Goal: Task Accomplishment & Management: Complete application form

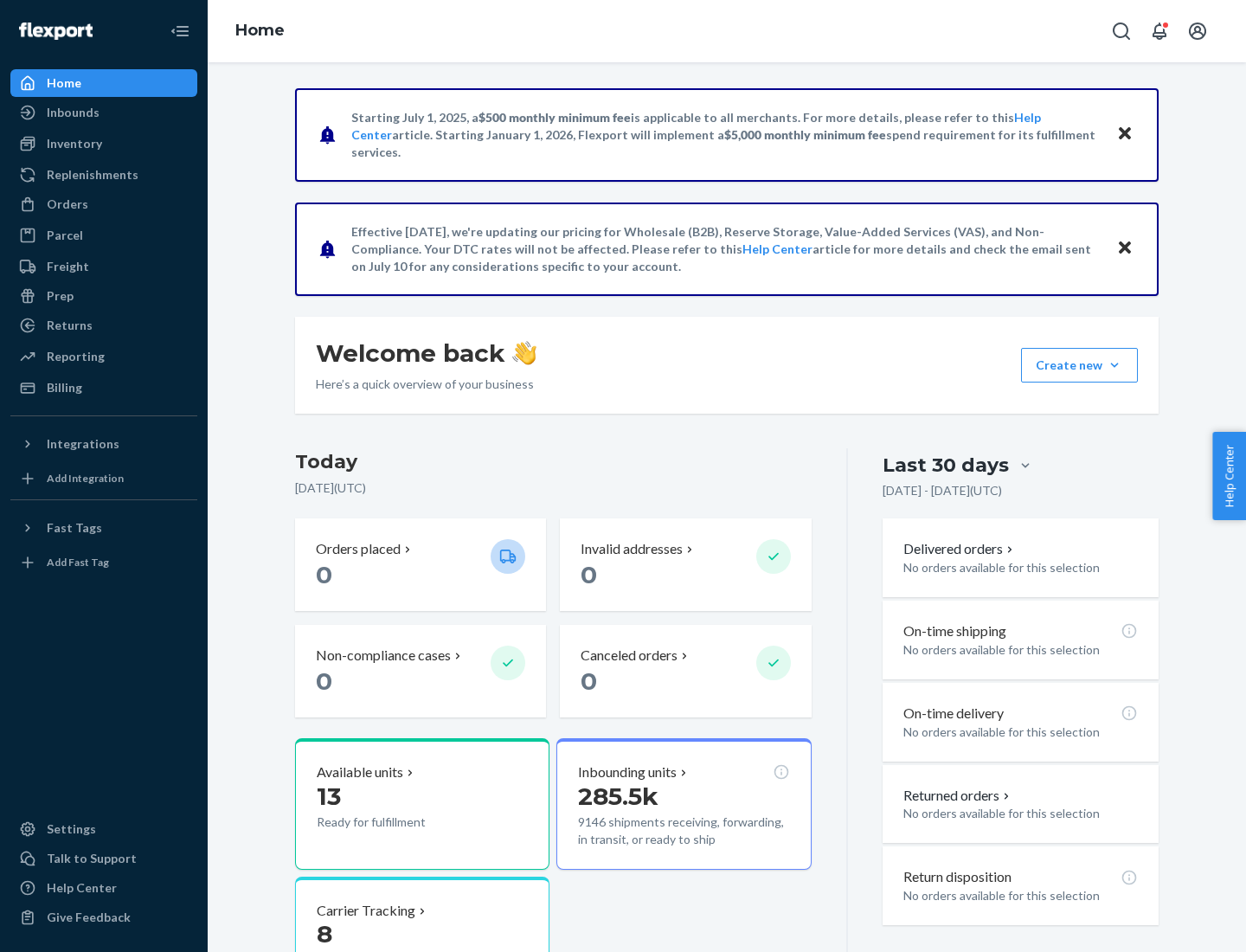
click at [1115, 365] on button "Create new Create new inbound Create new order Create new product" at bounding box center [1080, 364] width 117 height 34
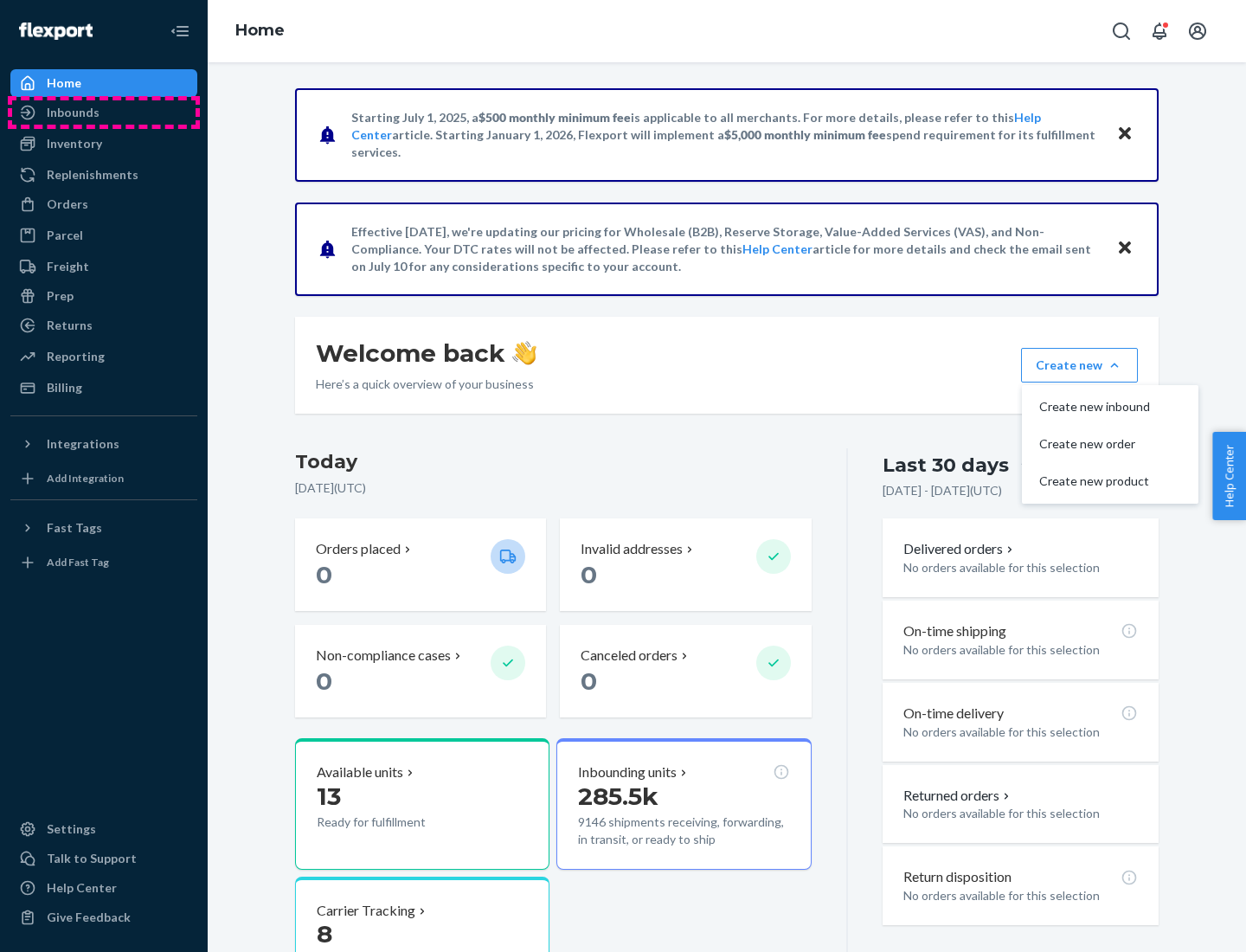
click at [104, 113] on div "Inbounds" at bounding box center [104, 113] width 184 height 25
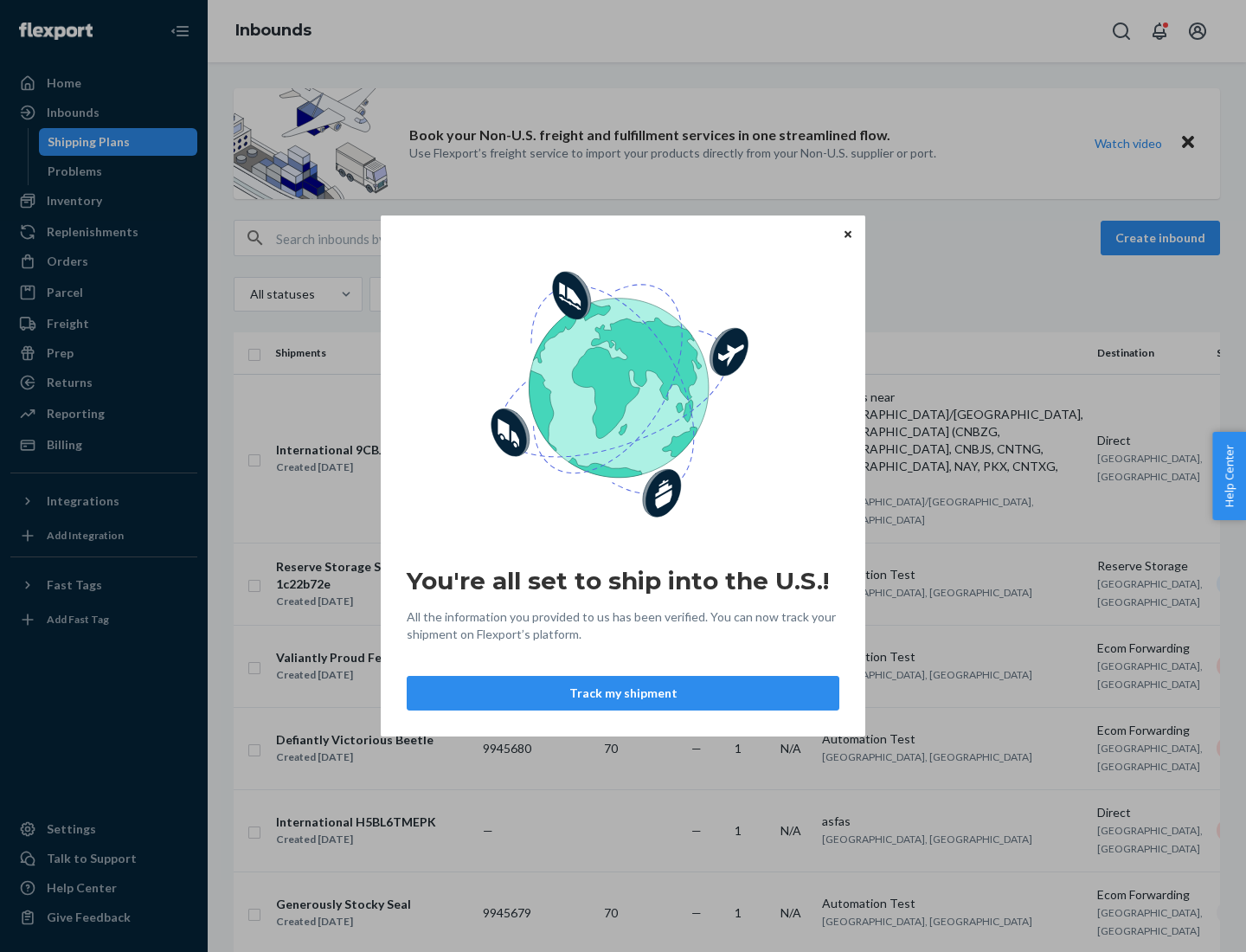
click at [623, 693] on button "Track my shipment" at bounding box center [623, 692] width 433 height 34
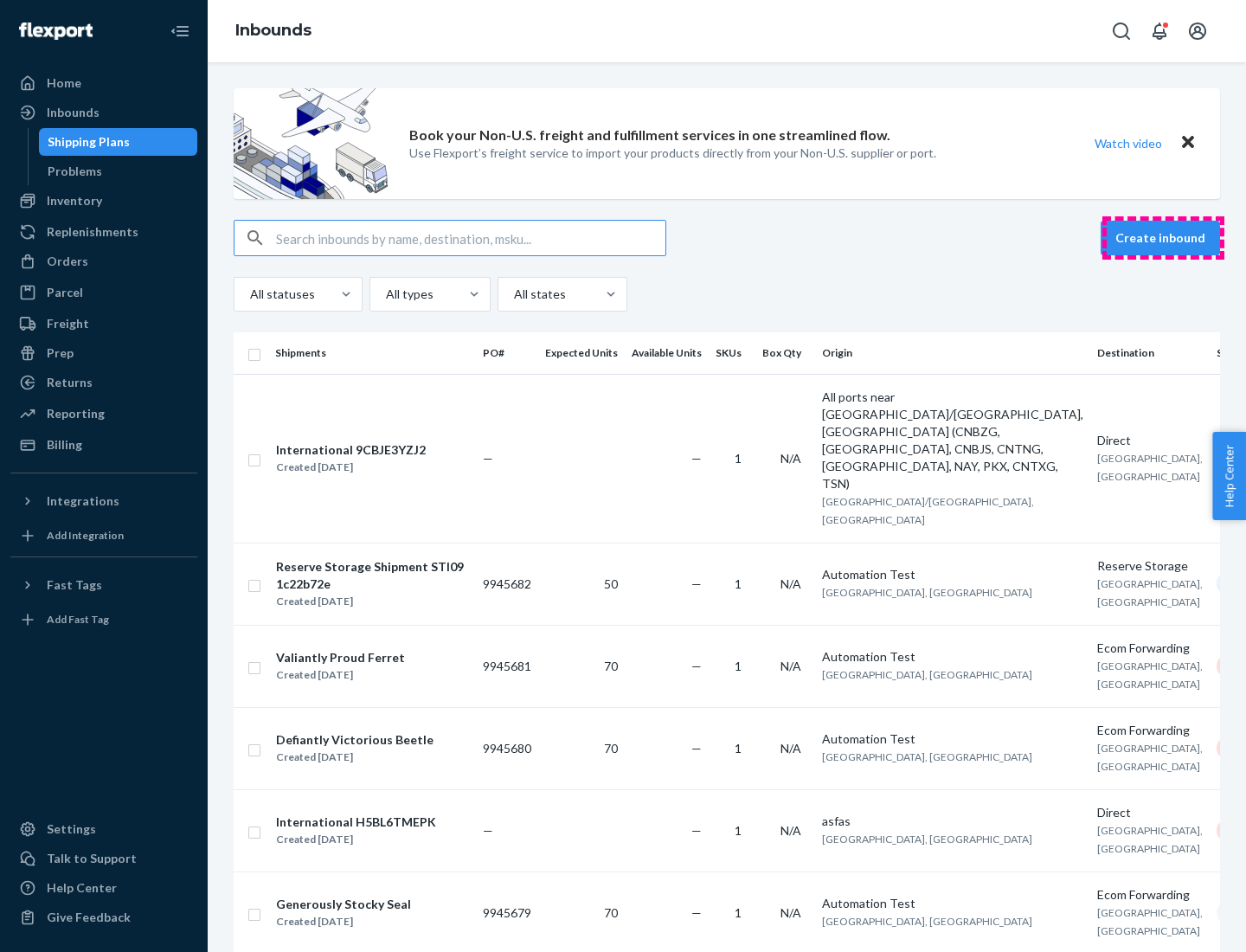
click at [1163, 238] on button "Create inbound" at bounding box center [1161, 238] width 120 height 34
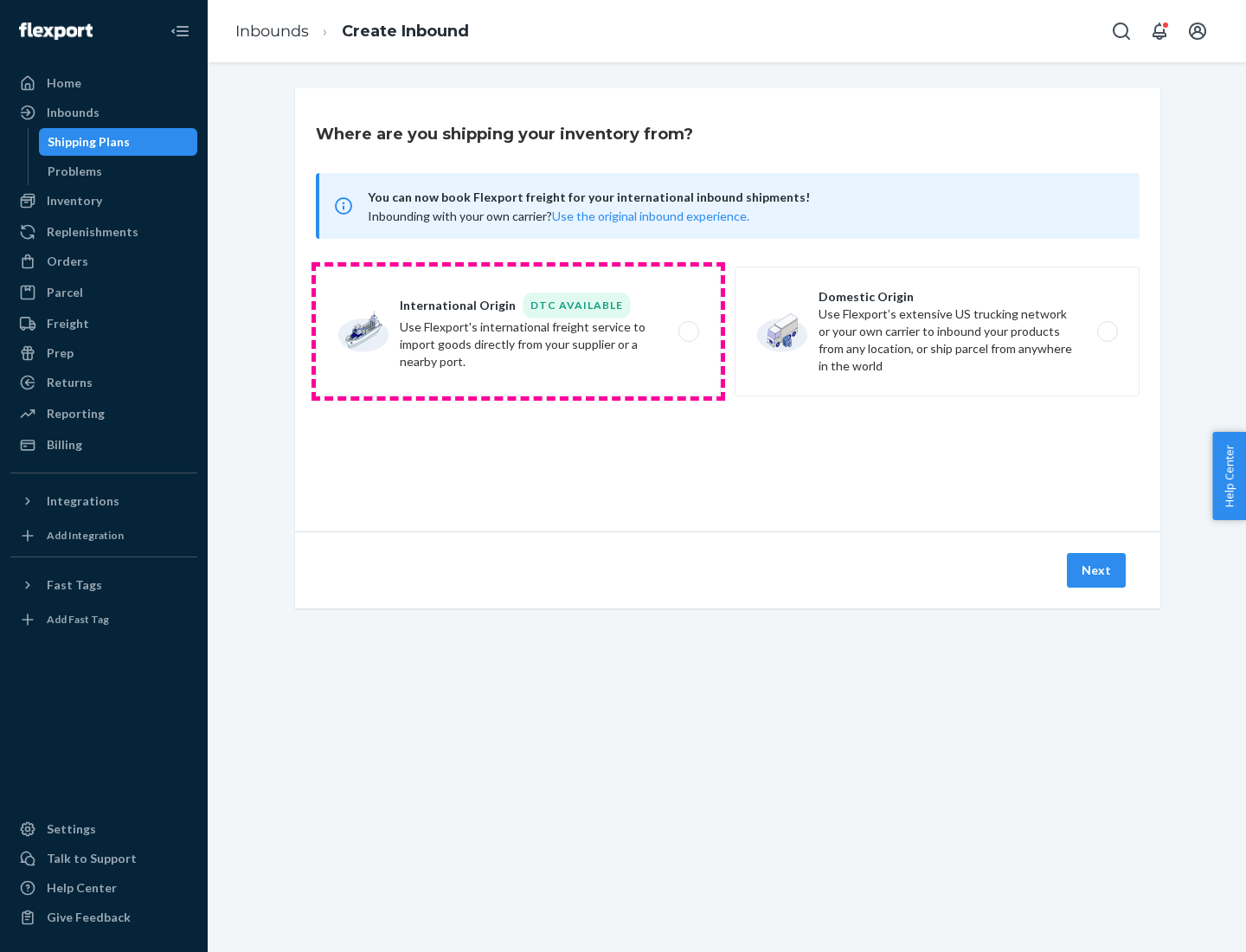
click at [518, 332] on label "International Origin DTC Available Use Flexport's international freight service…" at bounding box center [518, 332] width 405 height 130
click at [688, 332] on input "International Origin DTC Available Use Flexport's international freight service…" at bounding box center [693, 332] width 11 height 11
radio input "true"
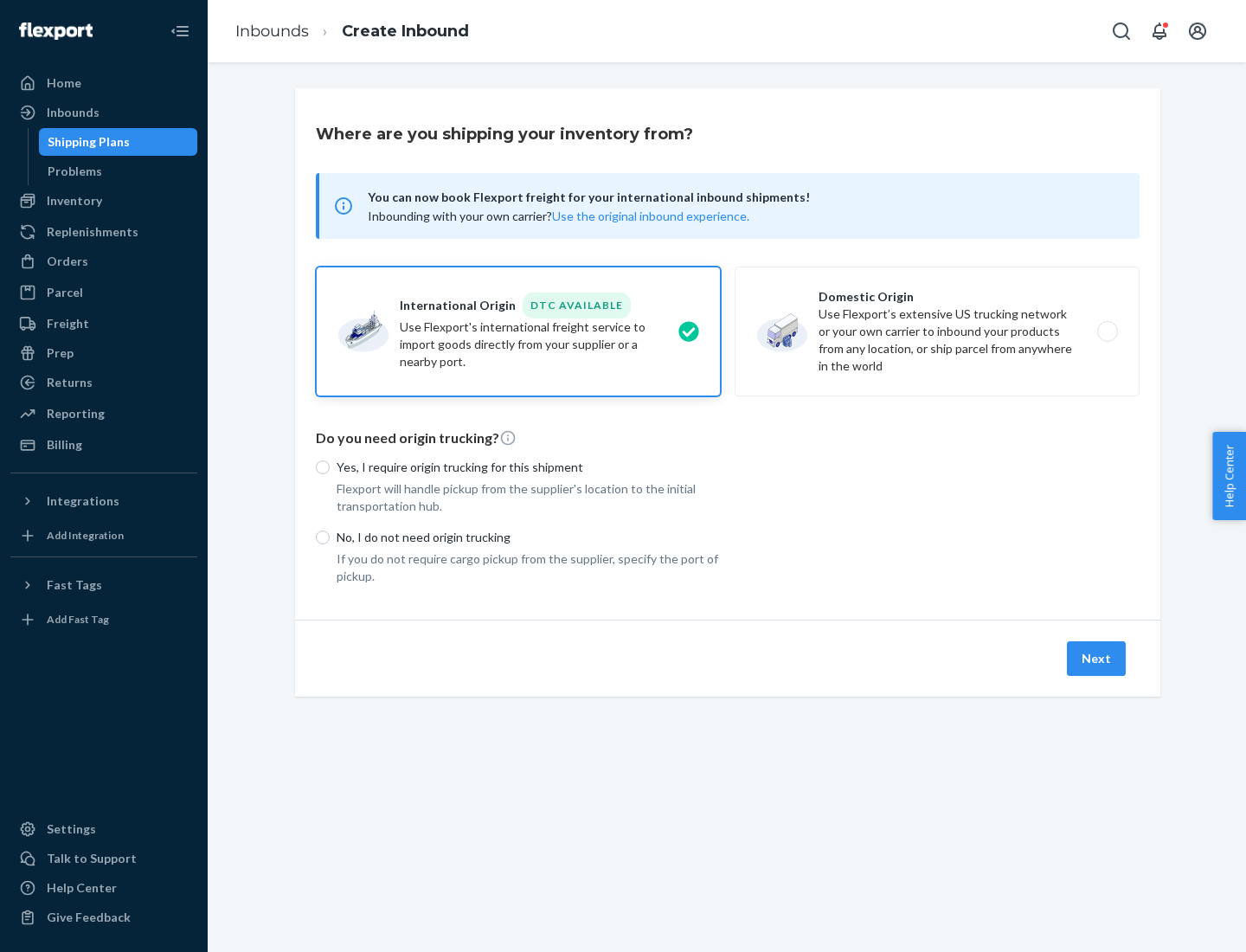
click at [529, 537] on p "No, I do not need origin trucking" at bounding box center [529, 538] width 385 height 18
click at [330, 537] on input "No, I do not need origin trucking" at bounding box center [323, 538] width 14 height 14
radio input "true"
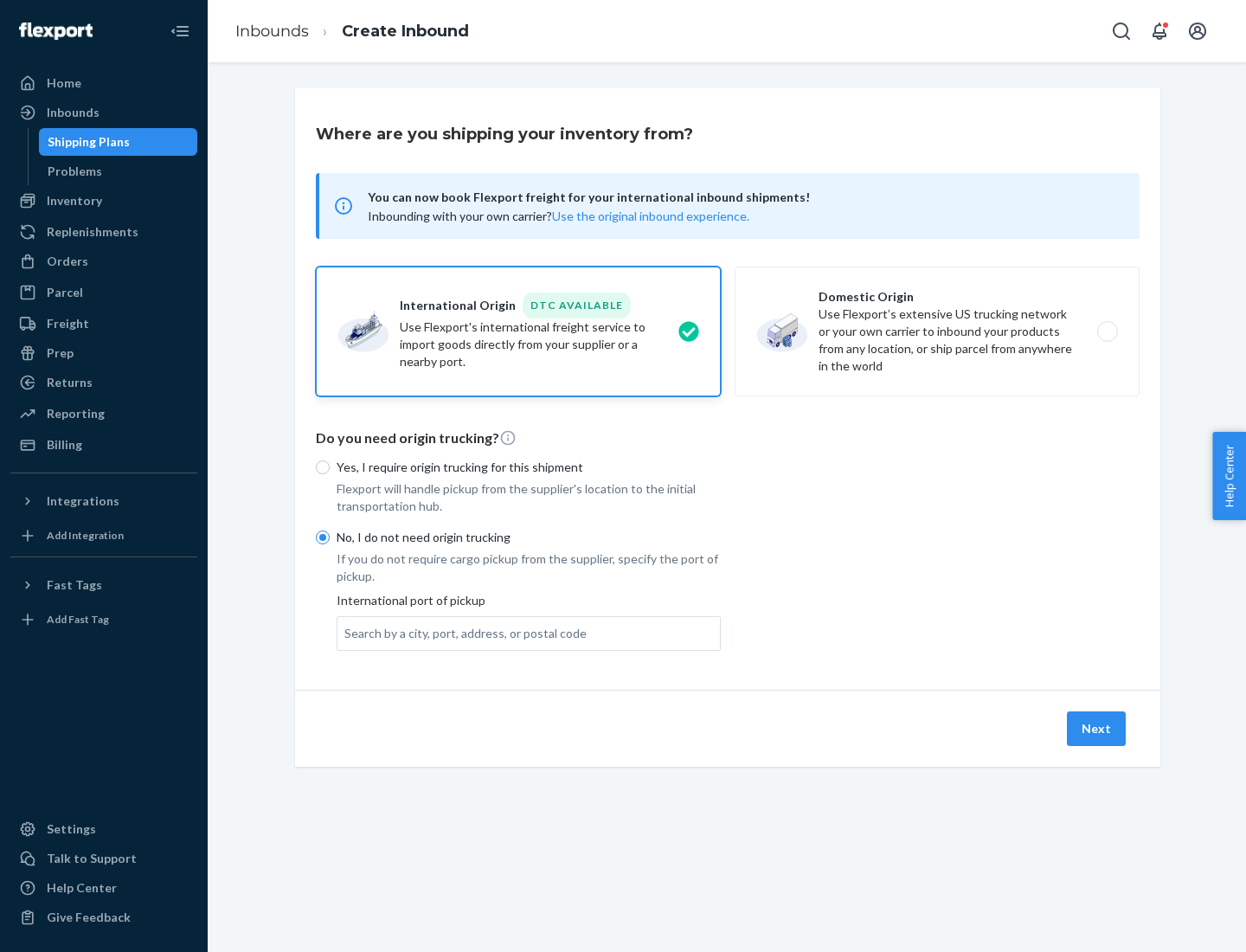
click at [461, 633] on div "Search by a city, port, address, or postal code" at bounding box center [465, 633] width 242 height 18
click at [346, 633] on input "Search by a city, port, address, or postal code" at bounding box center [345, 633] width 2 height 18
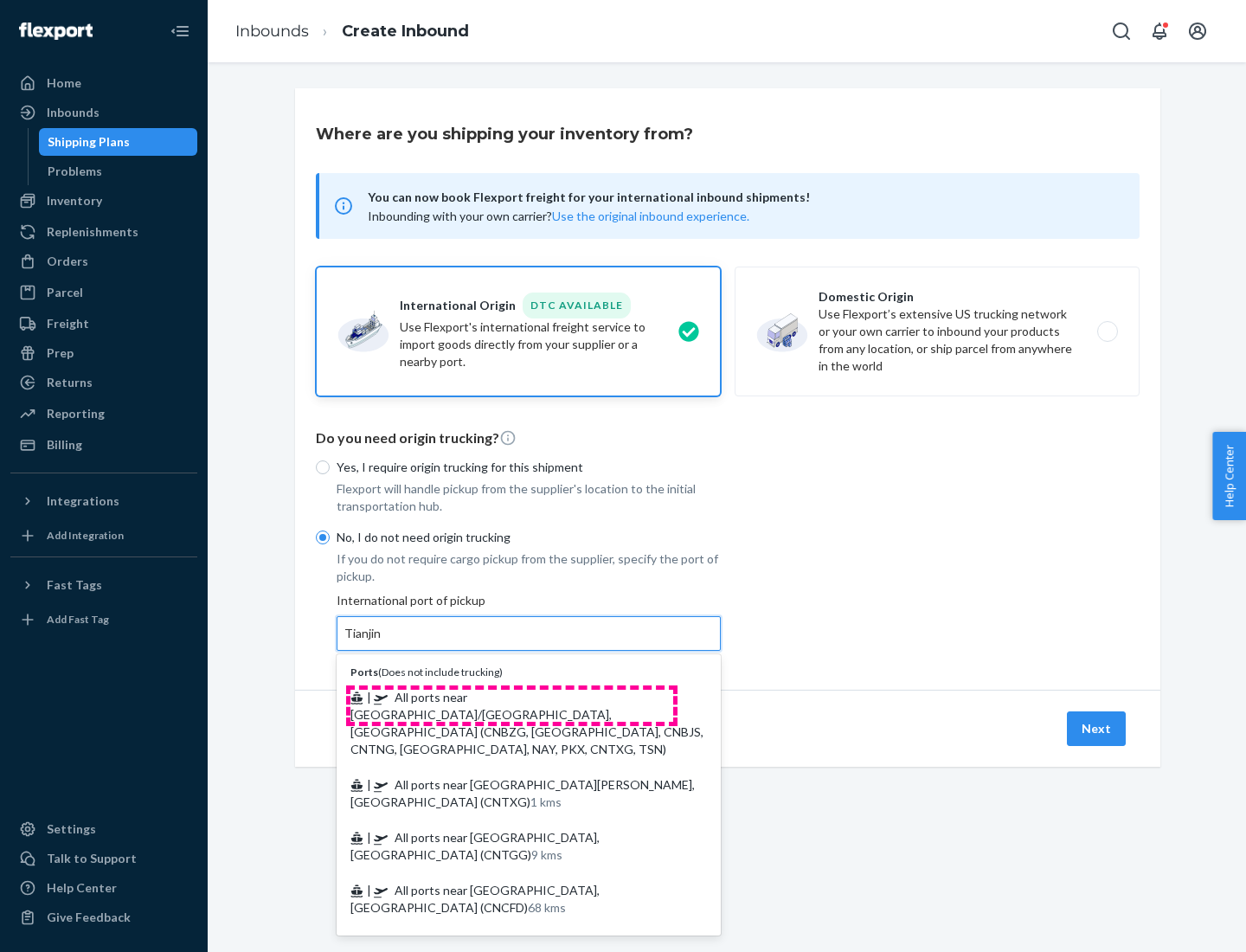
click at [511, 697] on span "| All ports near [GEOGRAPHIC_DATA]/[GEOGRAPHIC_DATA], [GEOGRAPHIC_DATA] (CNBZG,…" at bounding box center [526, 723] width 353 height 67
click at [383, 642] on input "Tianjin" at bounding box center [363, 633] width 38 height 18
type input "All ports near [GEOGRAPHIC_DATA]/[GEOGRAPHIC_DATA], [GEOGRAPHIC_DATA] (CNBZG, […"
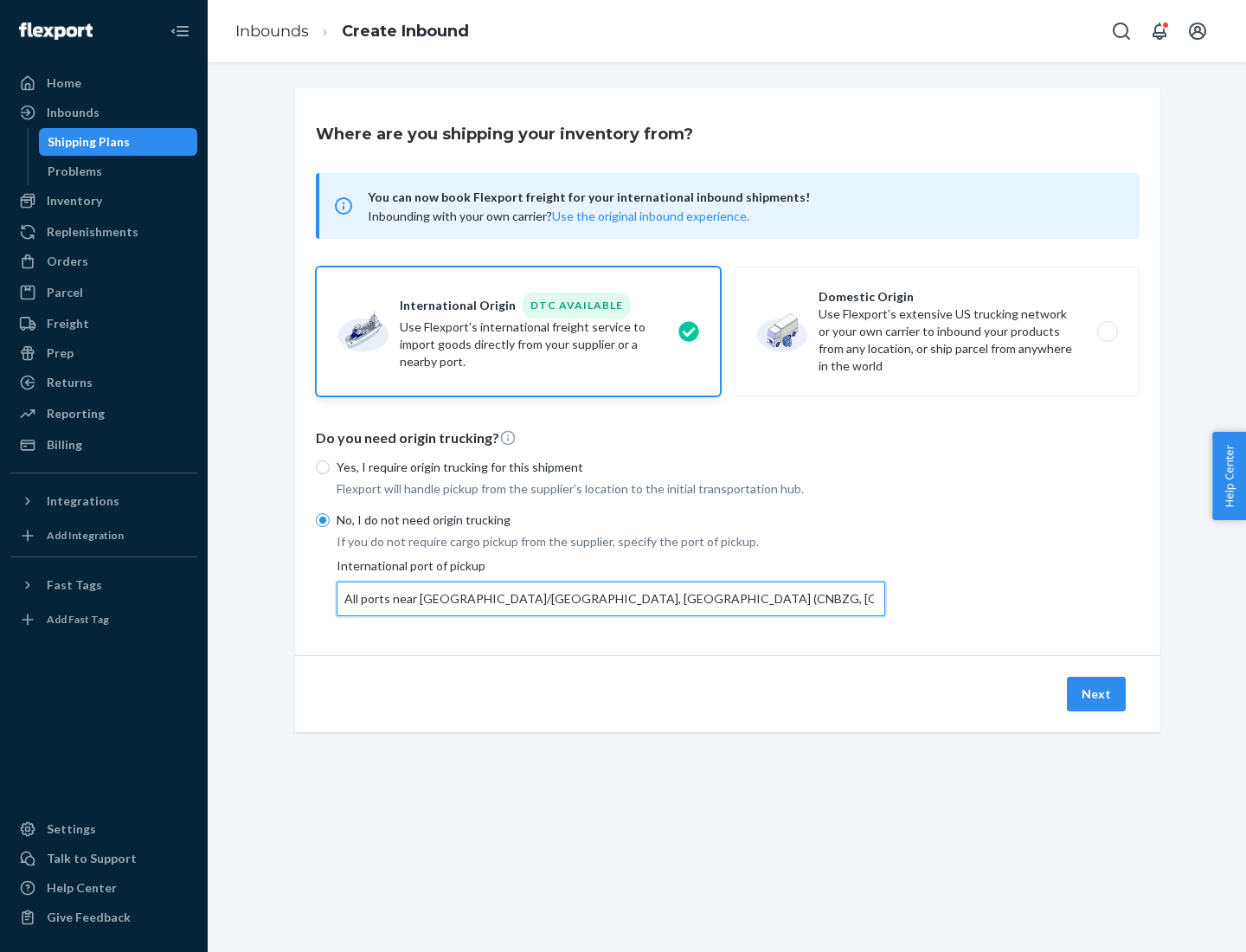
click at [1097, 693] on button "Next" at bounding box center [1096, 693] width 59 height 34
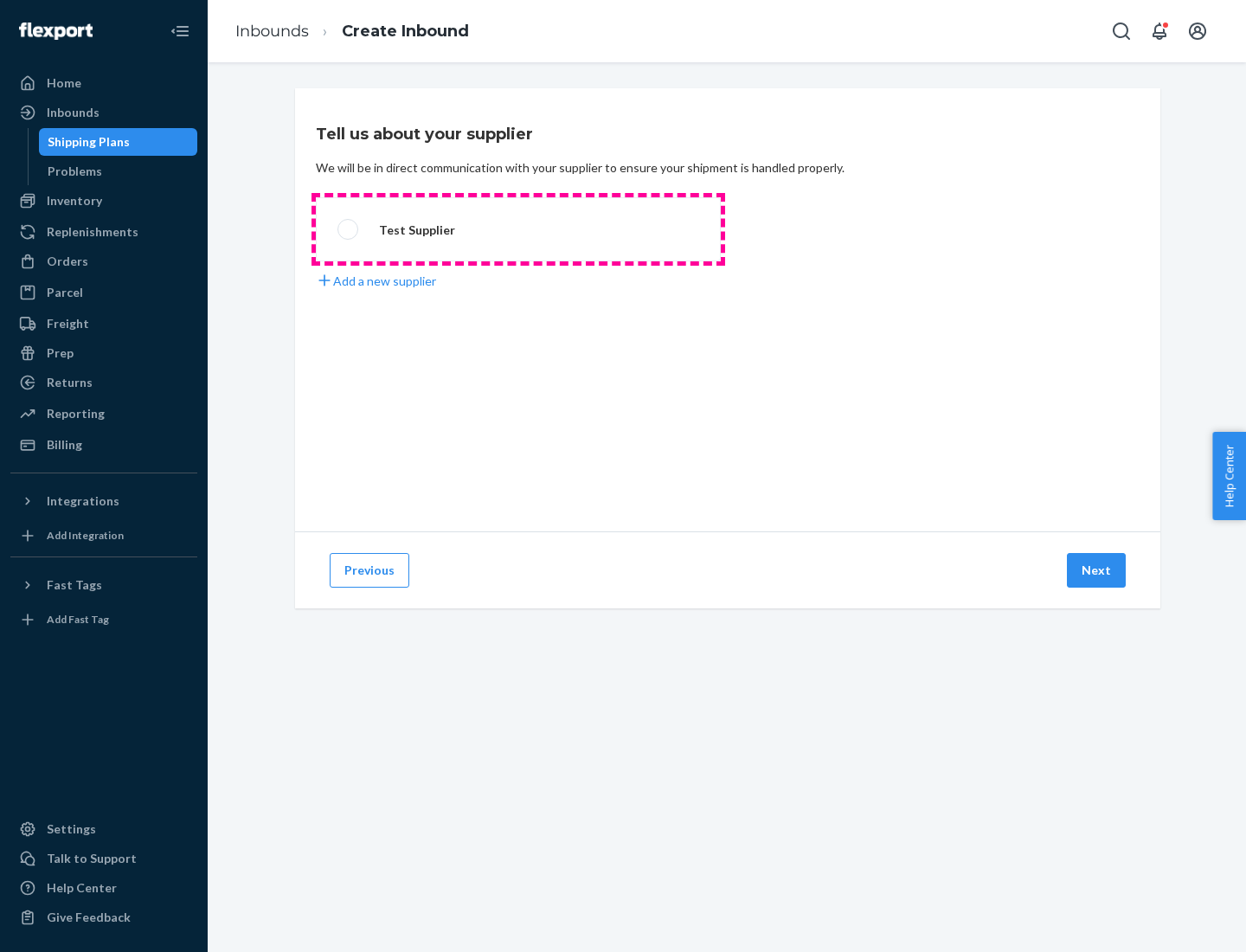
click at [518, 230] on label "Test Supplier" at bounding box center [518, 229] width 405 height 64
click at [348, 230] on input "Test Supplier" at bounding box center [343, 230] width 11 height 11
radio input "true"
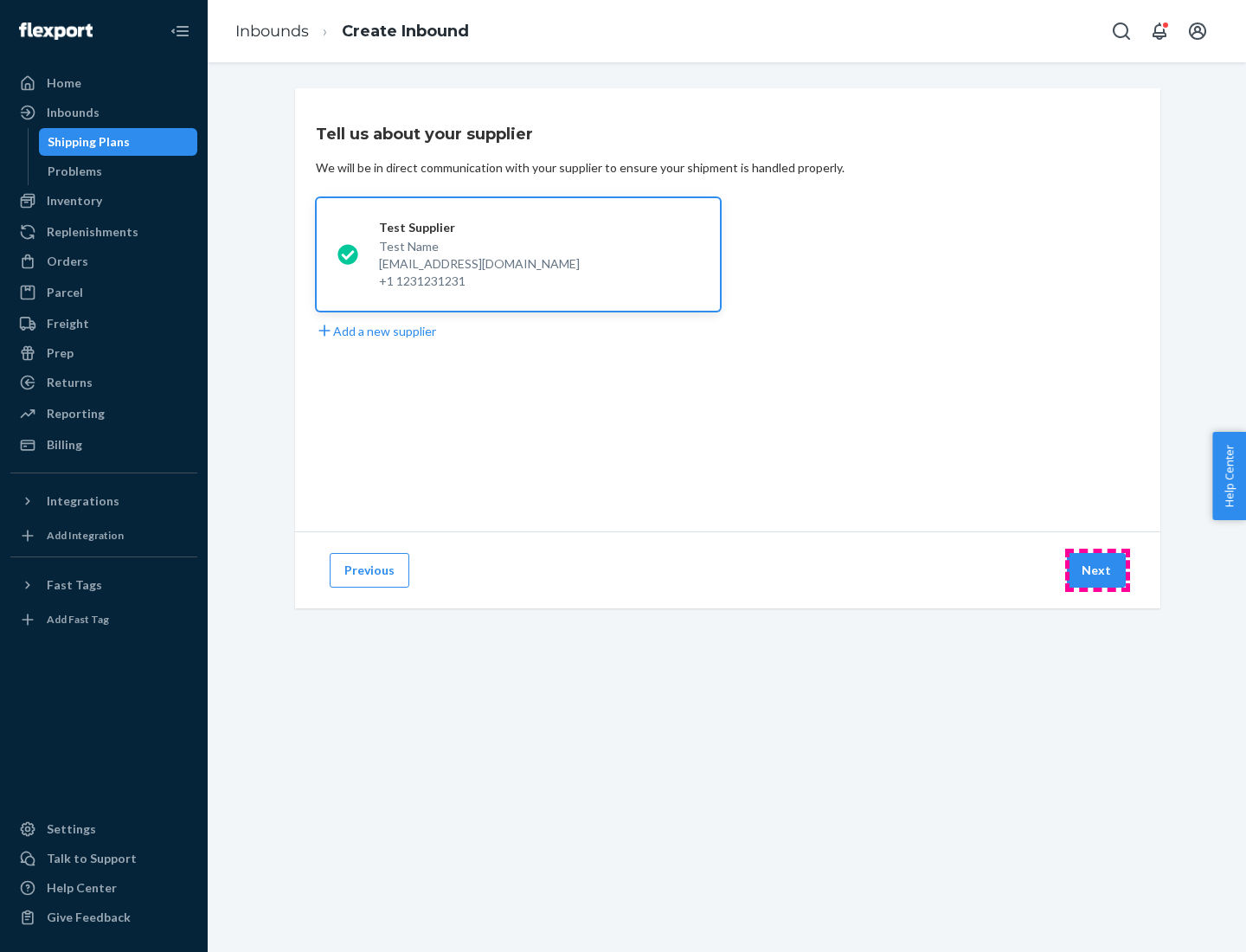
click at [1097, 570] on button "Next" at bounding box center [1096, 569] width 59 height 34
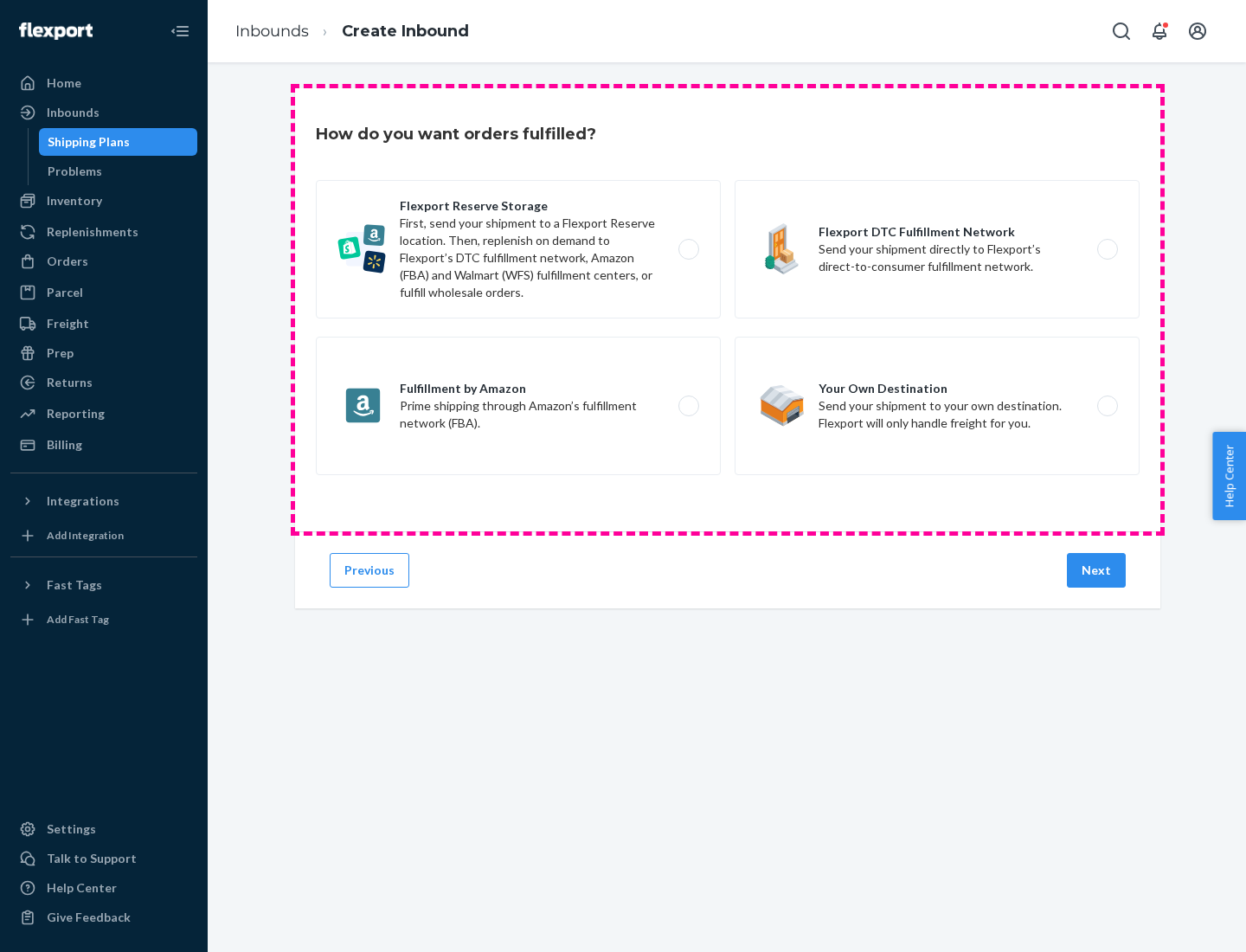
click at [728, 310] on div "Flexport Reserve Storage First, send your shipment to a Flexport Reserve locati…" at bounding box center [728, 330] width 824 height 299
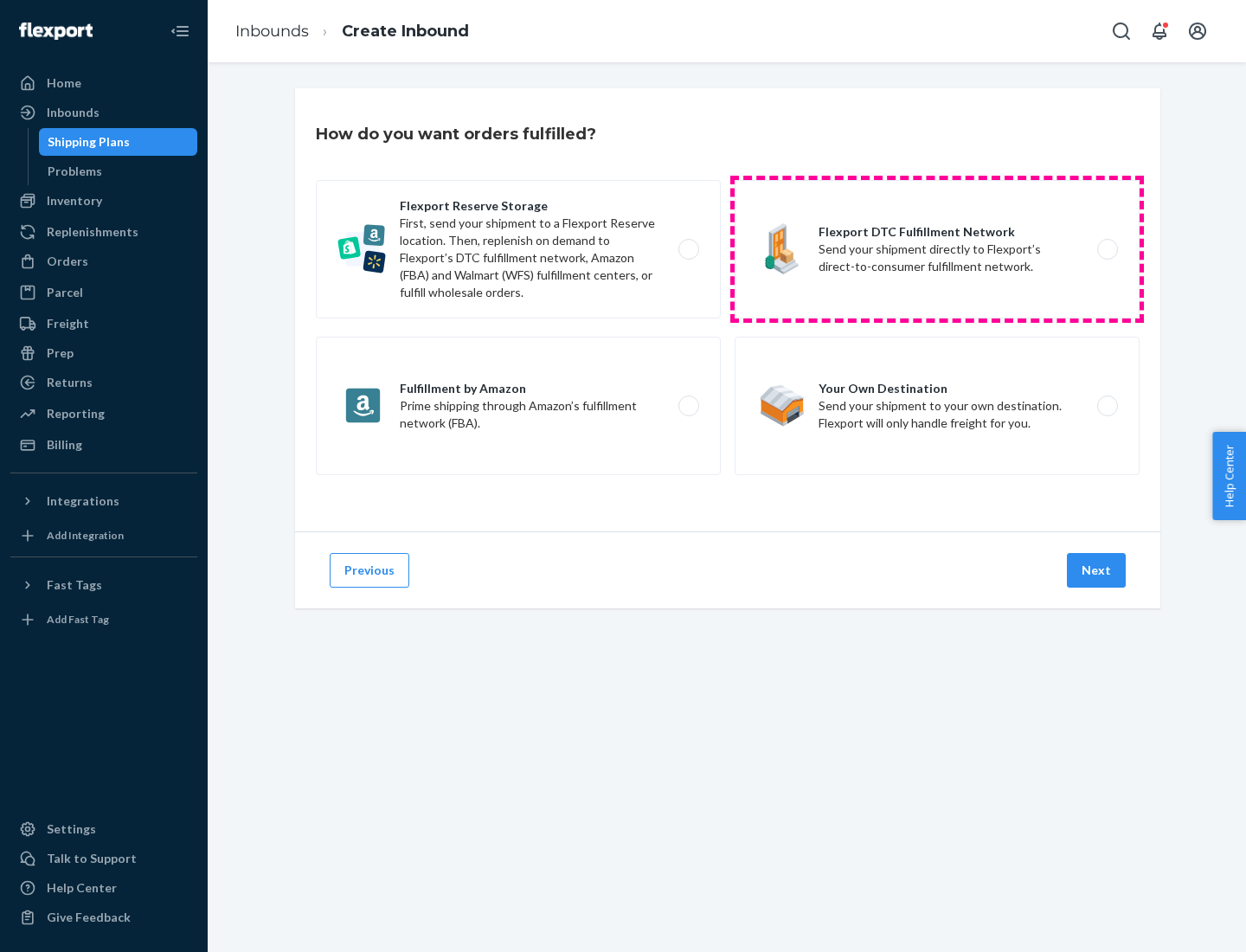
click at [937, 249] on label "Flexport DTC Fulfillment Network Send your shipment directly to Flexport’s dire…" at bounding box center [937, 249] width 405 height 138
click at [1107, 249] on input "Flexport DTC Fulfillment Network Send your shipment directly to Flexport’s dire…" at bounding box center [1112, 249] width 11 height 11
radio input "true"
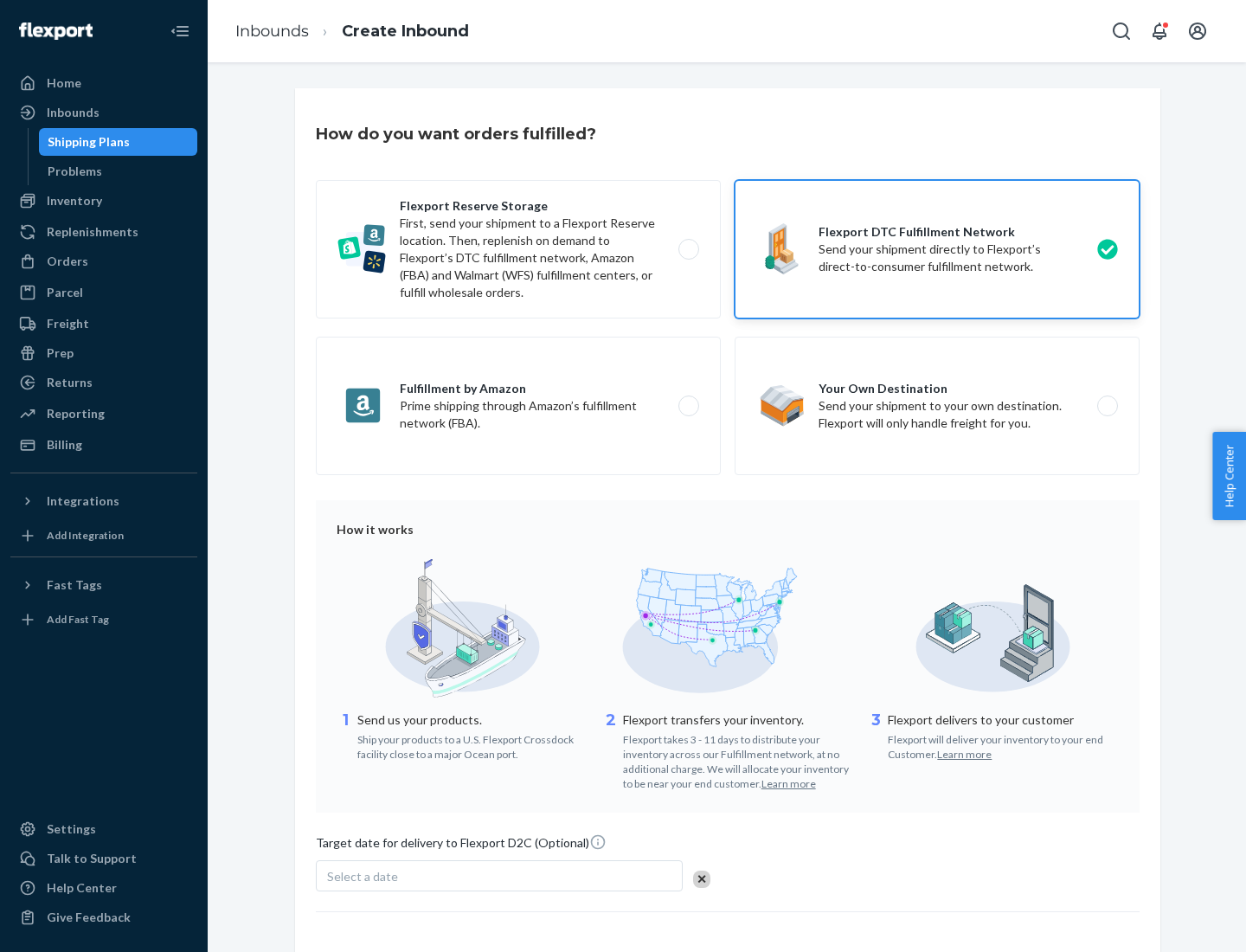
scroll to position [128, 0]
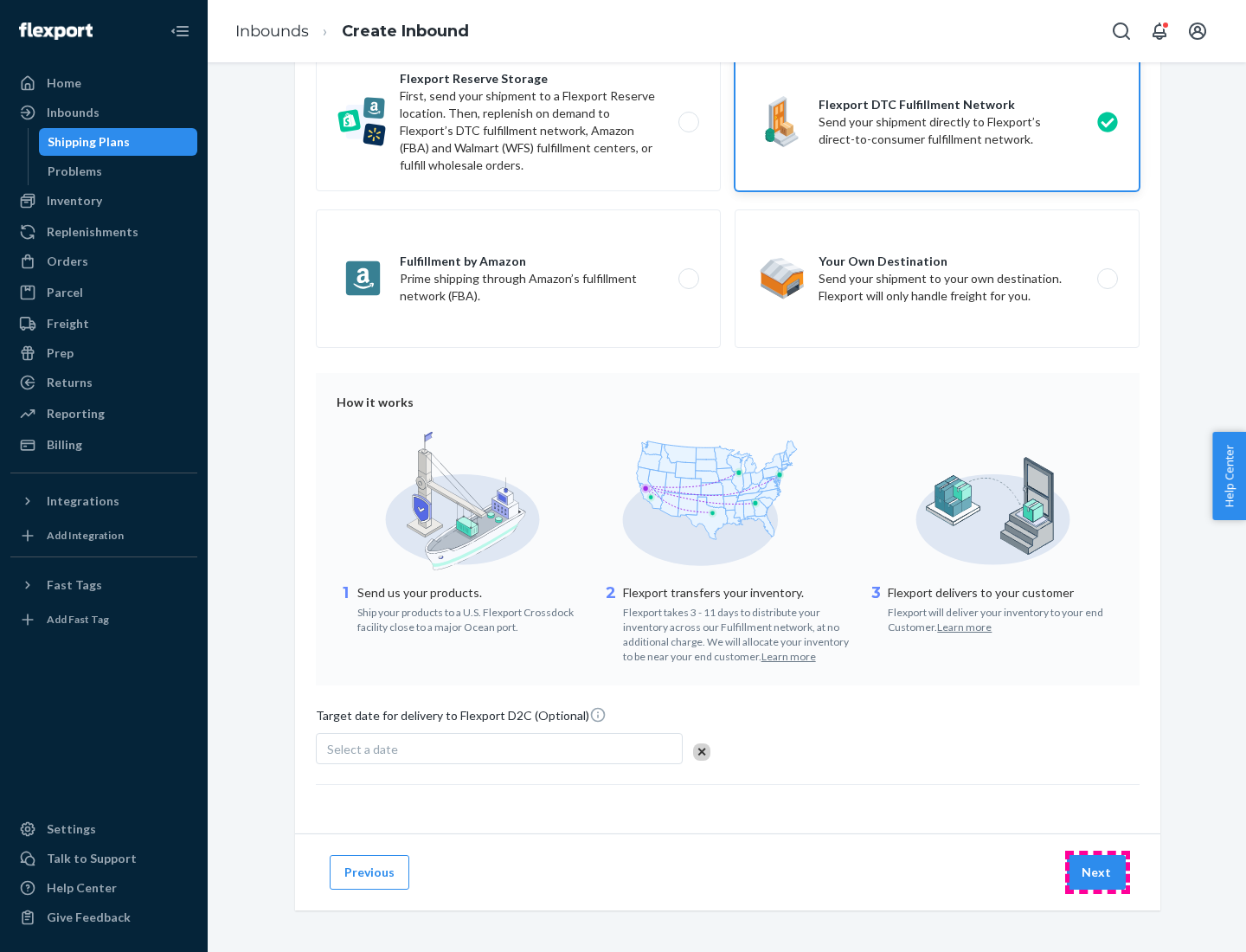
click at [1097, 871] on button "Next" at bounding box center [1096, 872] width 59 height 34
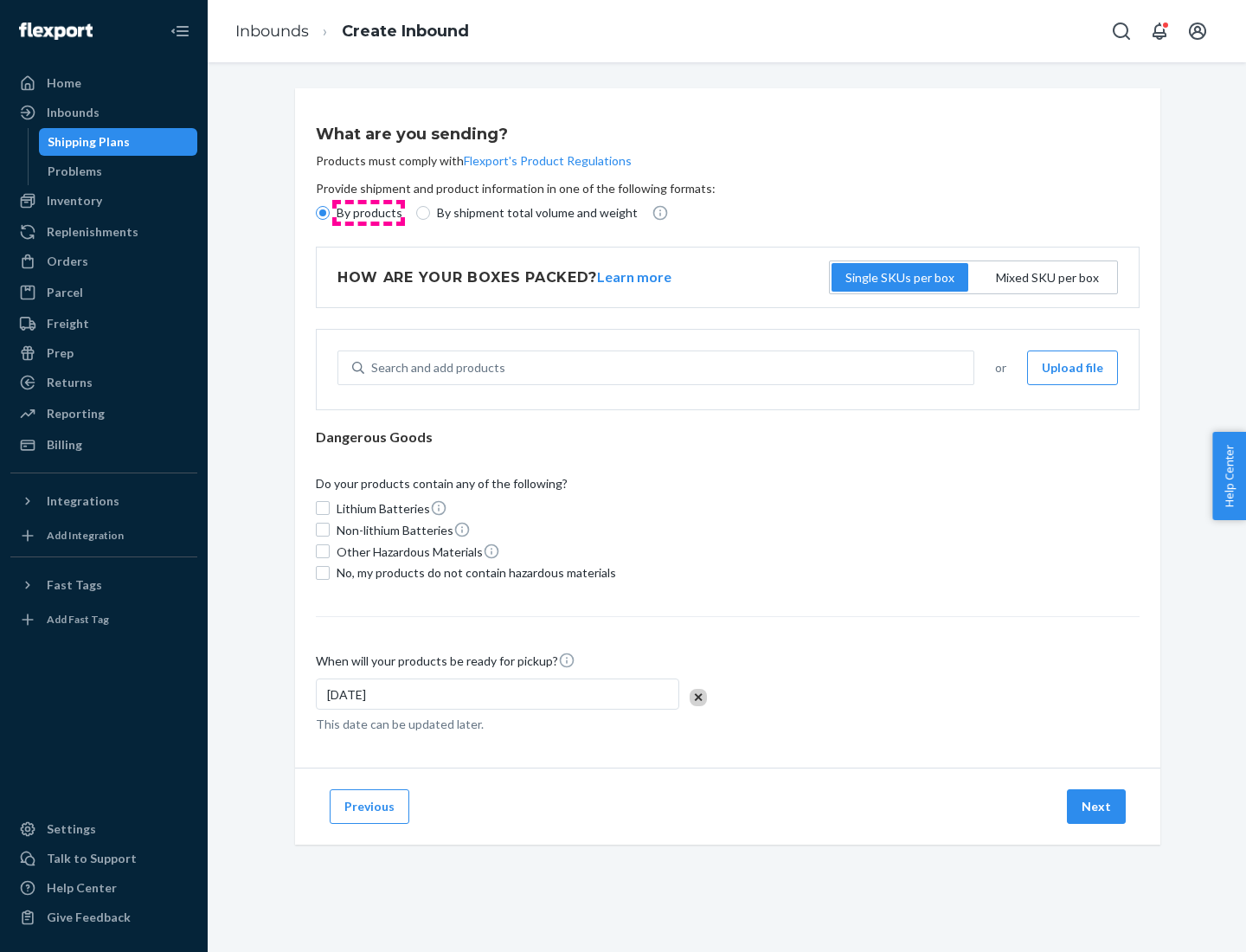
click at [368, 213] on p "By products" at bounding box center [370, 213] width 66 height 18
click at [330, 213] on input "By products" at bounding box center [323, 213] width 14 height 14
click at [436, 368] on div "Search and add products" at bounding box center [438, 368] width 134 height 18
click at [373, 368] on input "Search and add products" at bounding box center [372, 368] width 2 height 18
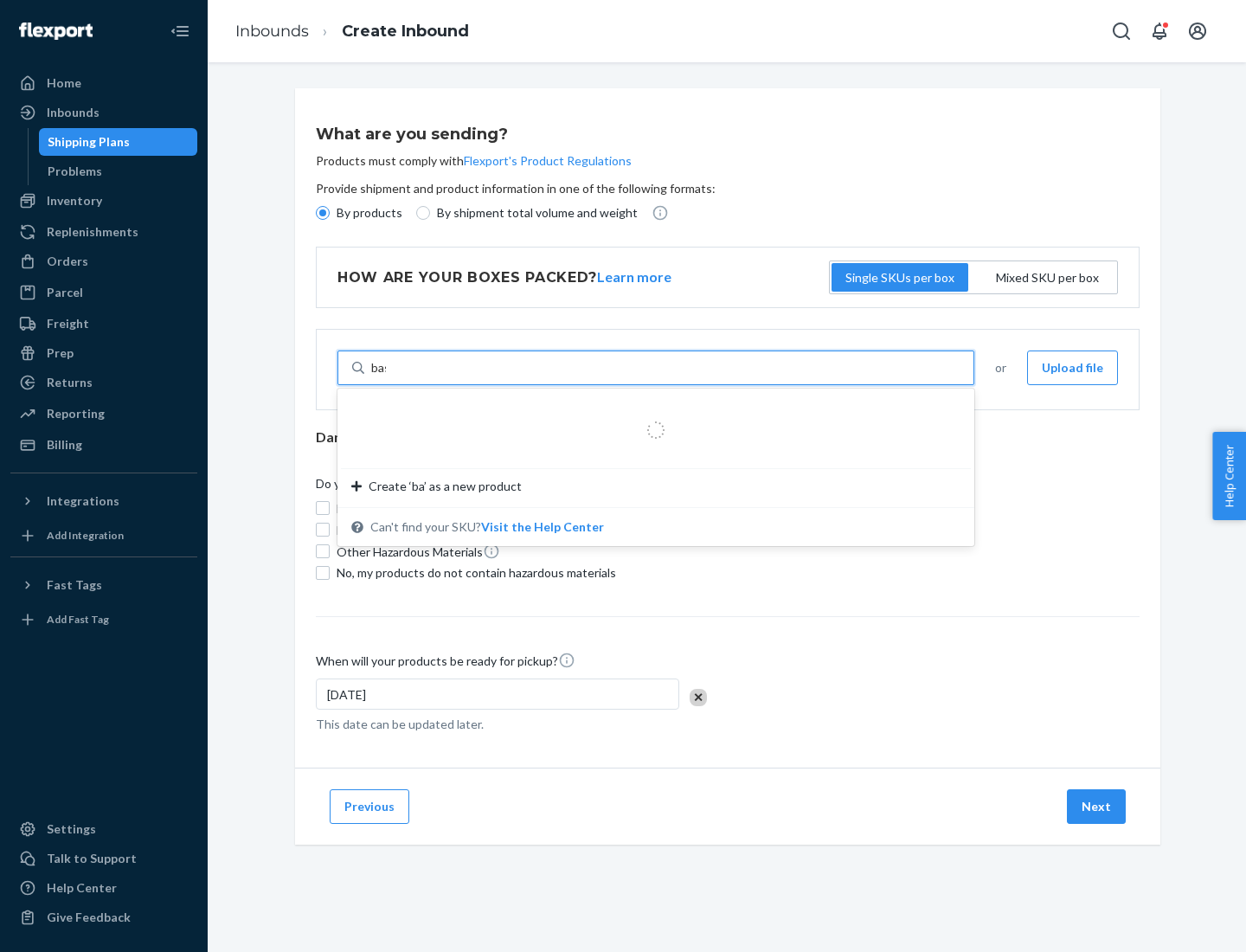
type input "basic"
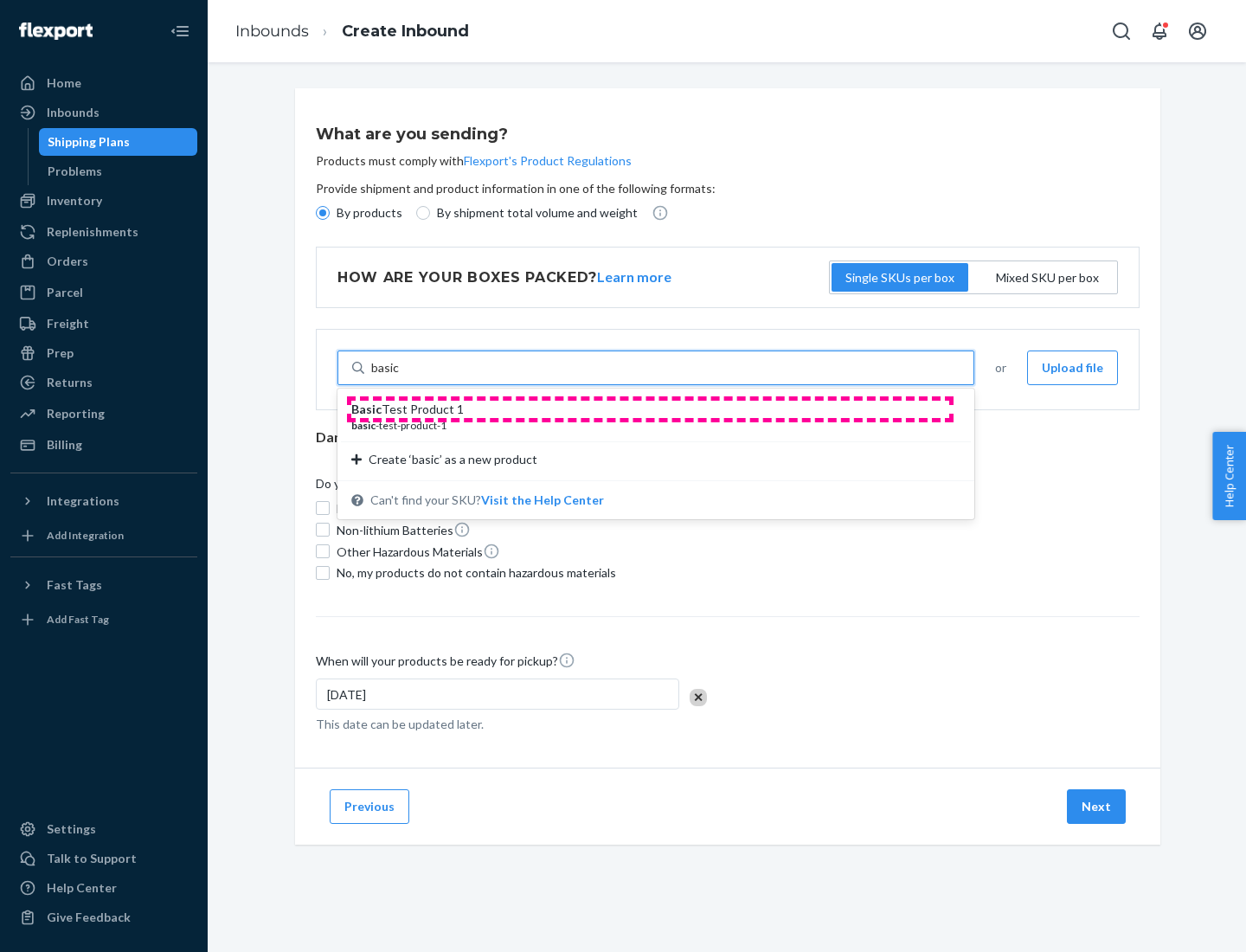
click at [650, 409] on div "Basic Test Product 1" at bounding box center [649, 409] width 596 height 18
click at [399, 377] on input "basic" at bounding box center [385, 368] width 28 height 18
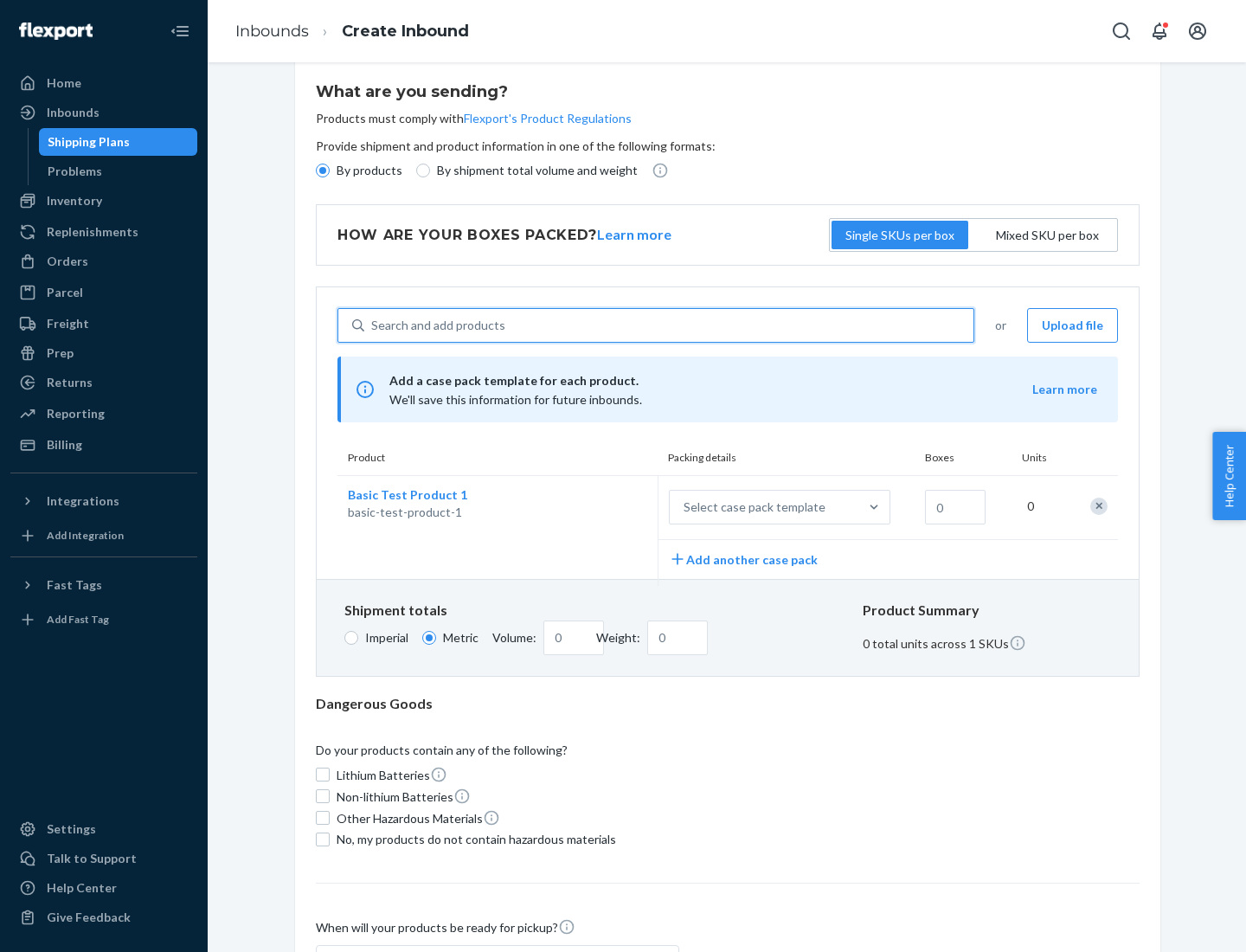
click at [751, 507] on div "Select case pack template" at bounding box center [754, 507] width 142 height 18
click at [598, 507] on input "Select case pack template" at bounding box center [598, 507] width 0 height 0
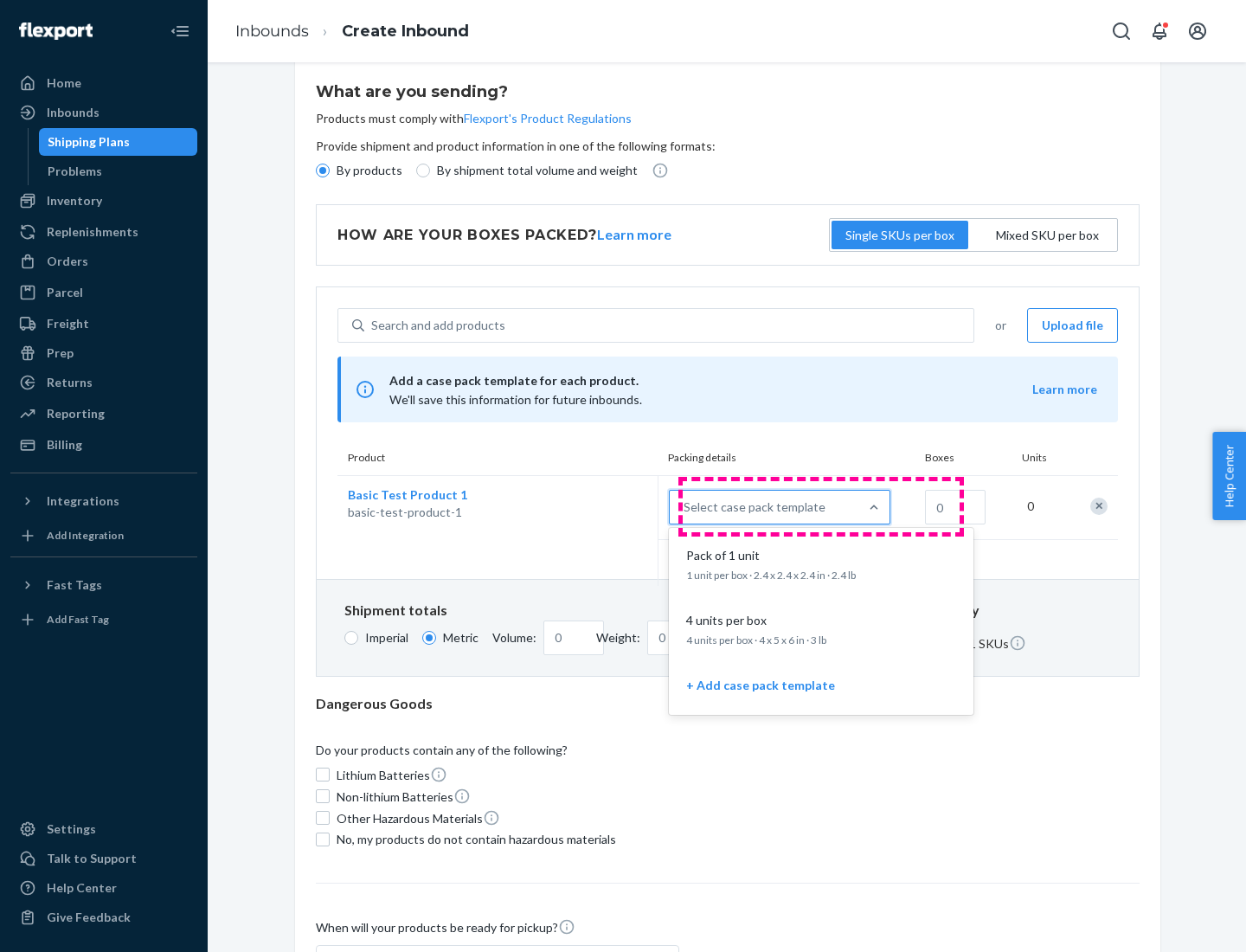
scroll to position [99, 0]
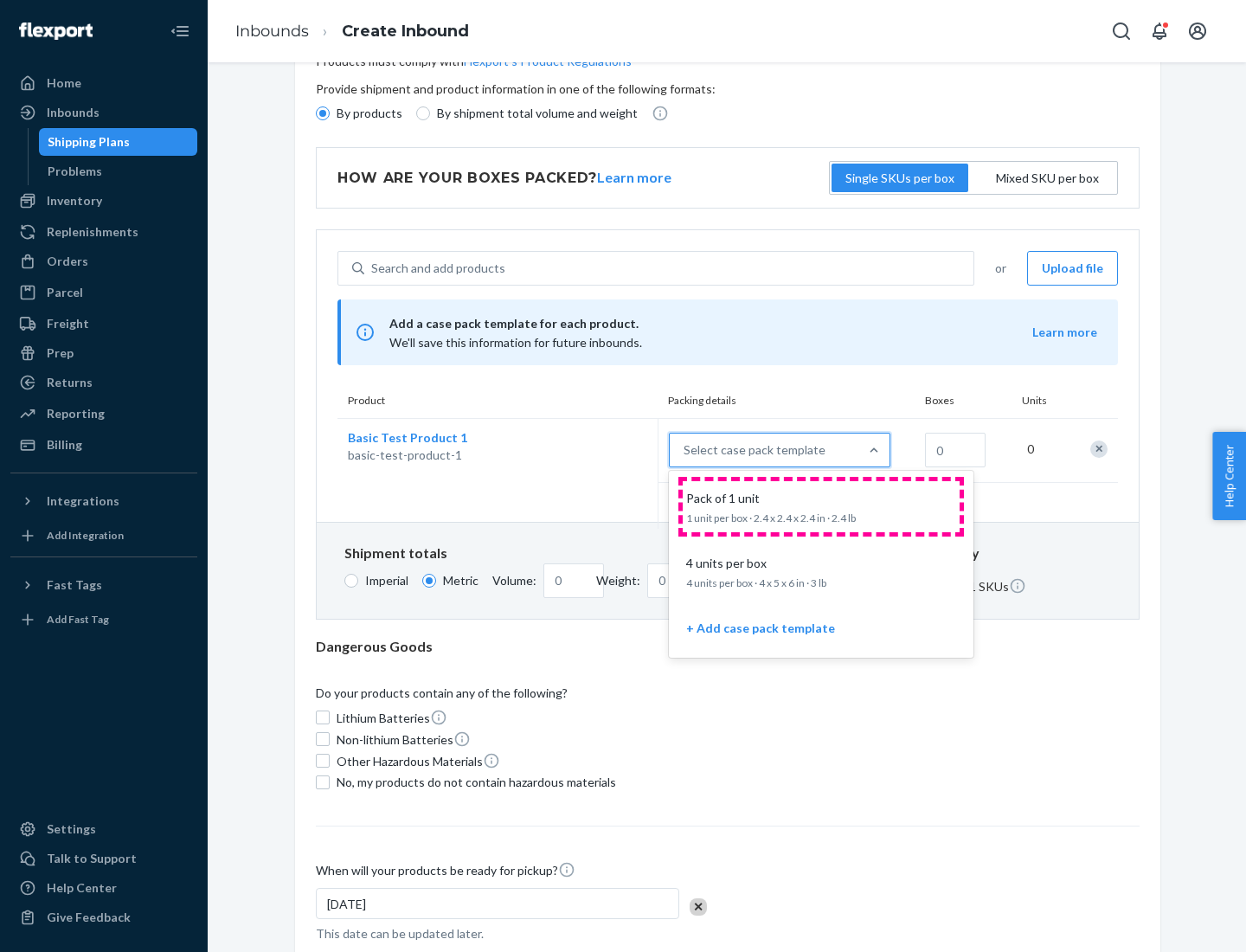
click at [821, 506] on div "Pack of 1 unit" at bounding box center [817, 499] width 277 height 18
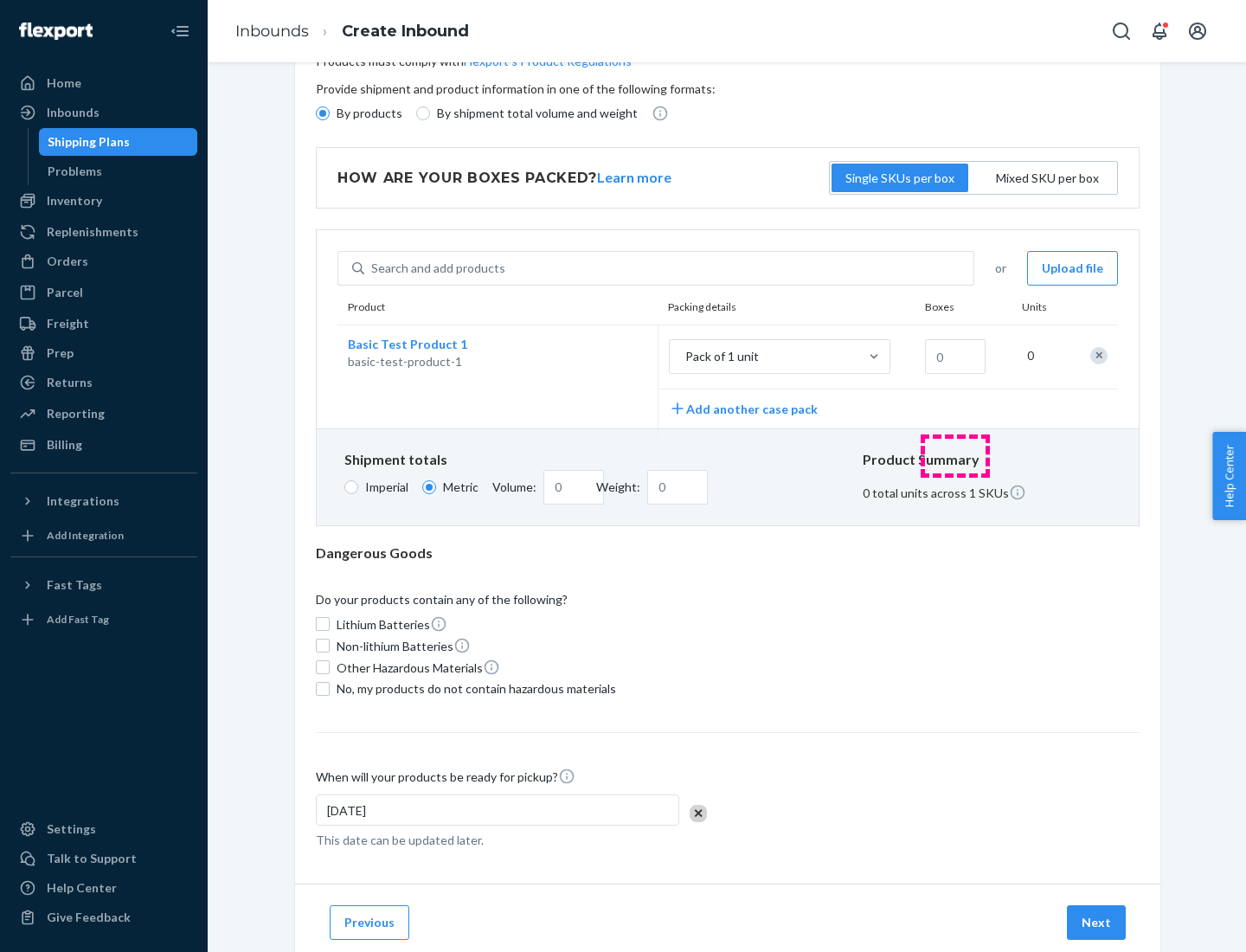
scroll to position [0, 0]
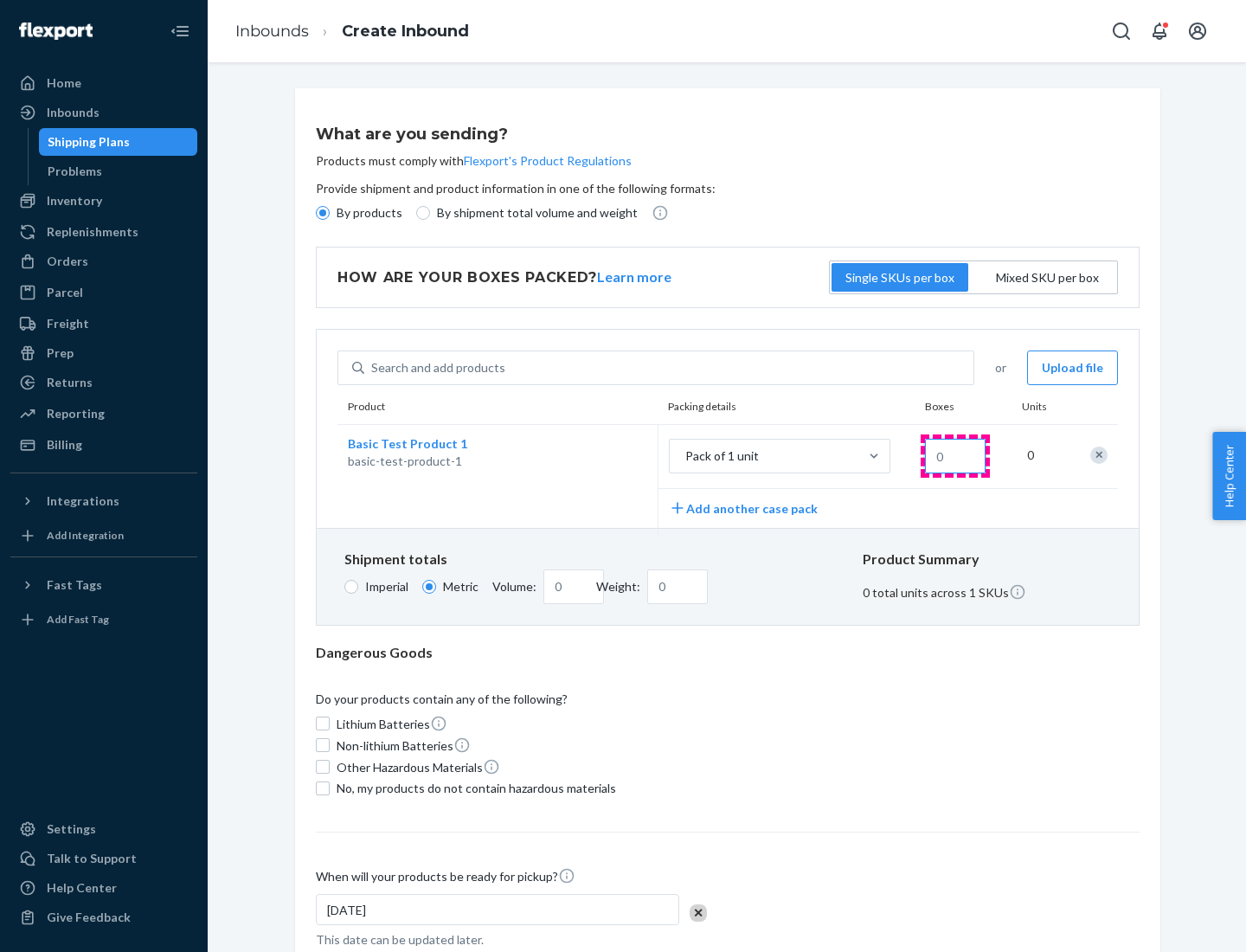
type input "1.09"
type input "1"
type input "10.89"
type input "10"
type input "0.02"
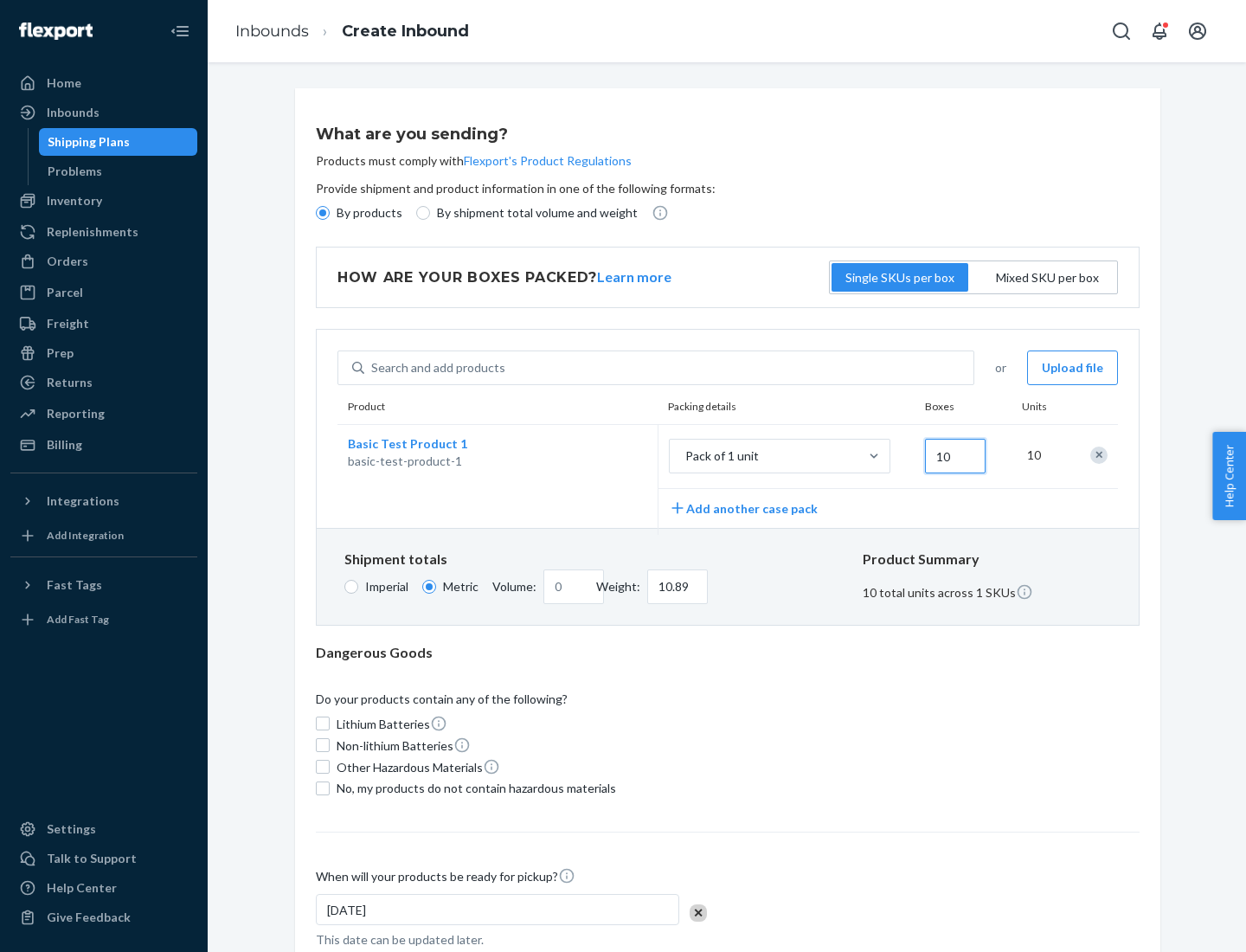
type input "108.86"
type input "1000"
type input "0.23"
type input "1088.62"
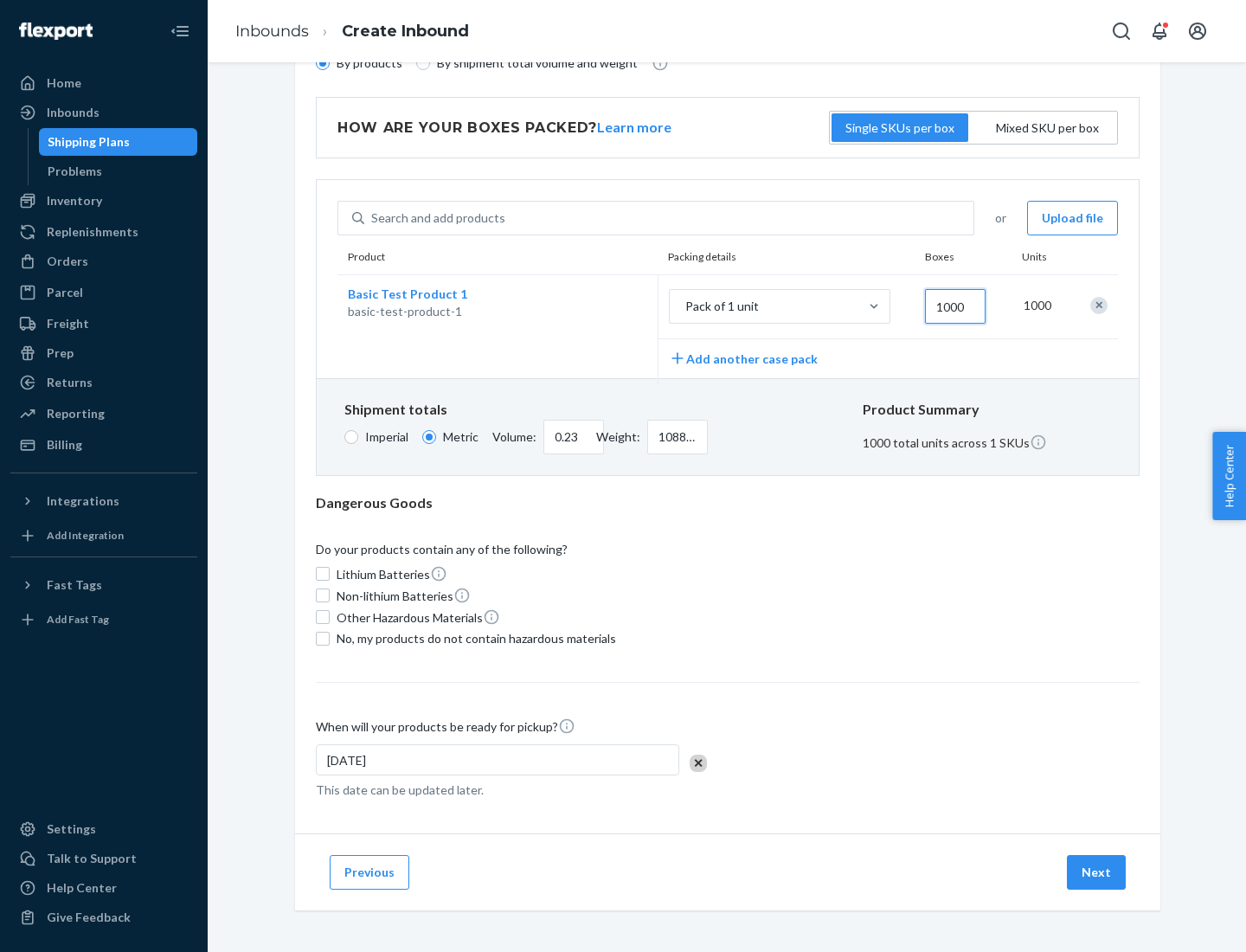
type input "1000"
click at [473, 638] on span "No, my products do not contain hazardous materials" at bounding box center [477, 639] width 280 height 18
click at [330, 638] on input "No, my products do not contain hazardous materials" at bounding box center [323, 639] width 14 height 14
checkbox input "true"
click at [1097, 871] on button "Next" at bounding box center [1096, 872] width 59 height 34
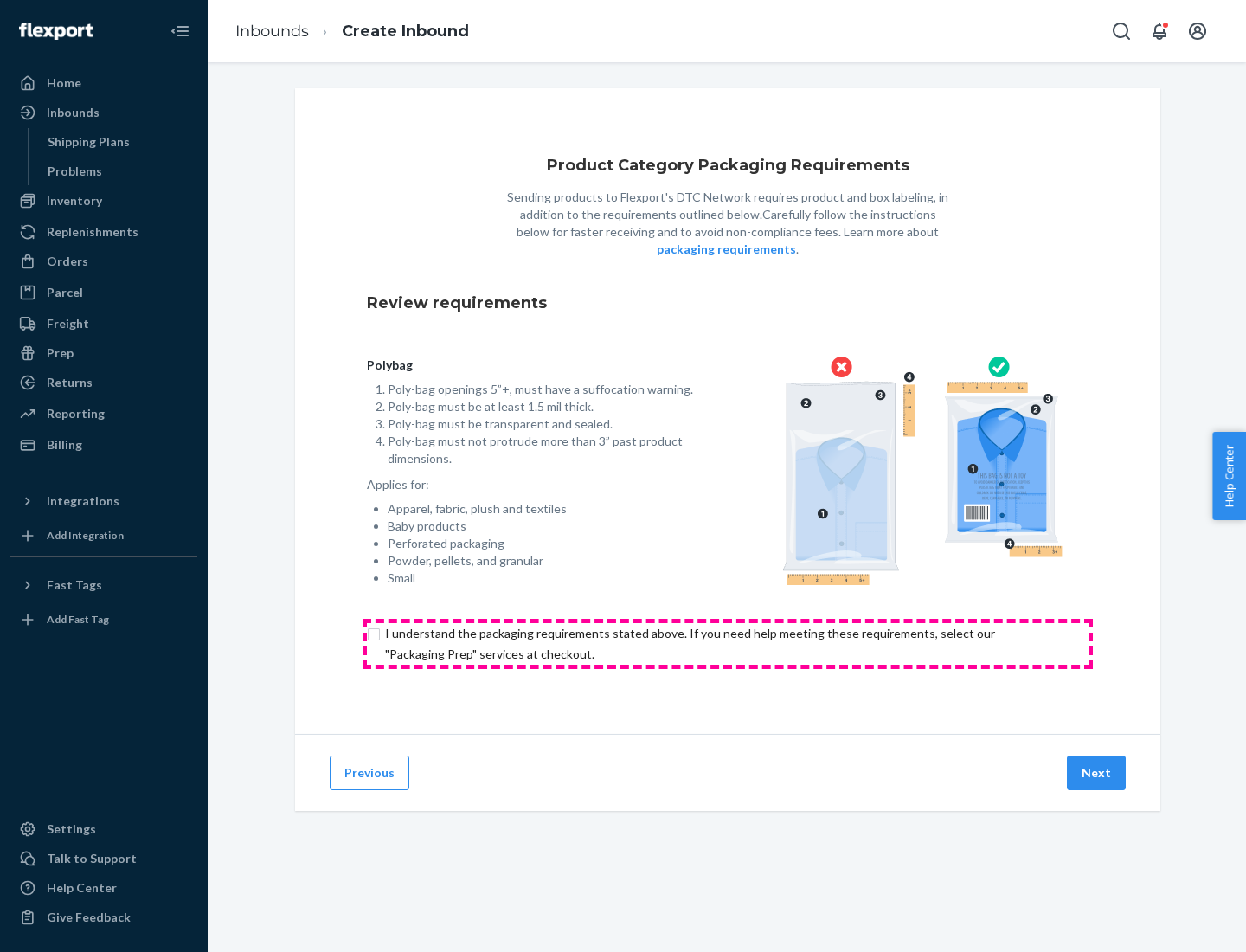
click at [728, 643] on input "checkbox" at bounding box center [728, 643] width 722 height 41
checkbox input "true"
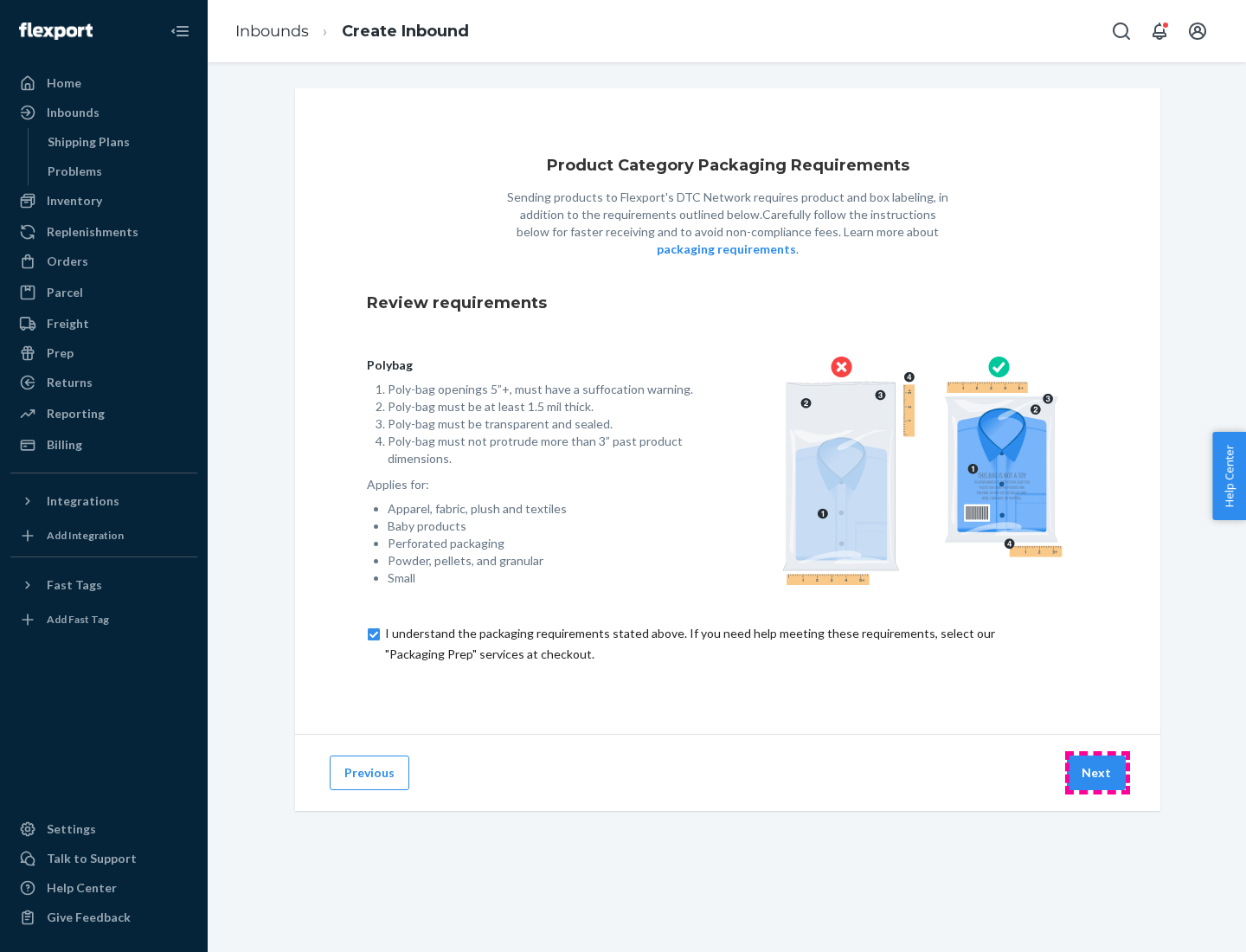
click at [1097, 772] on button "Next" at bounding box center [1096, 773] width 59 height 34
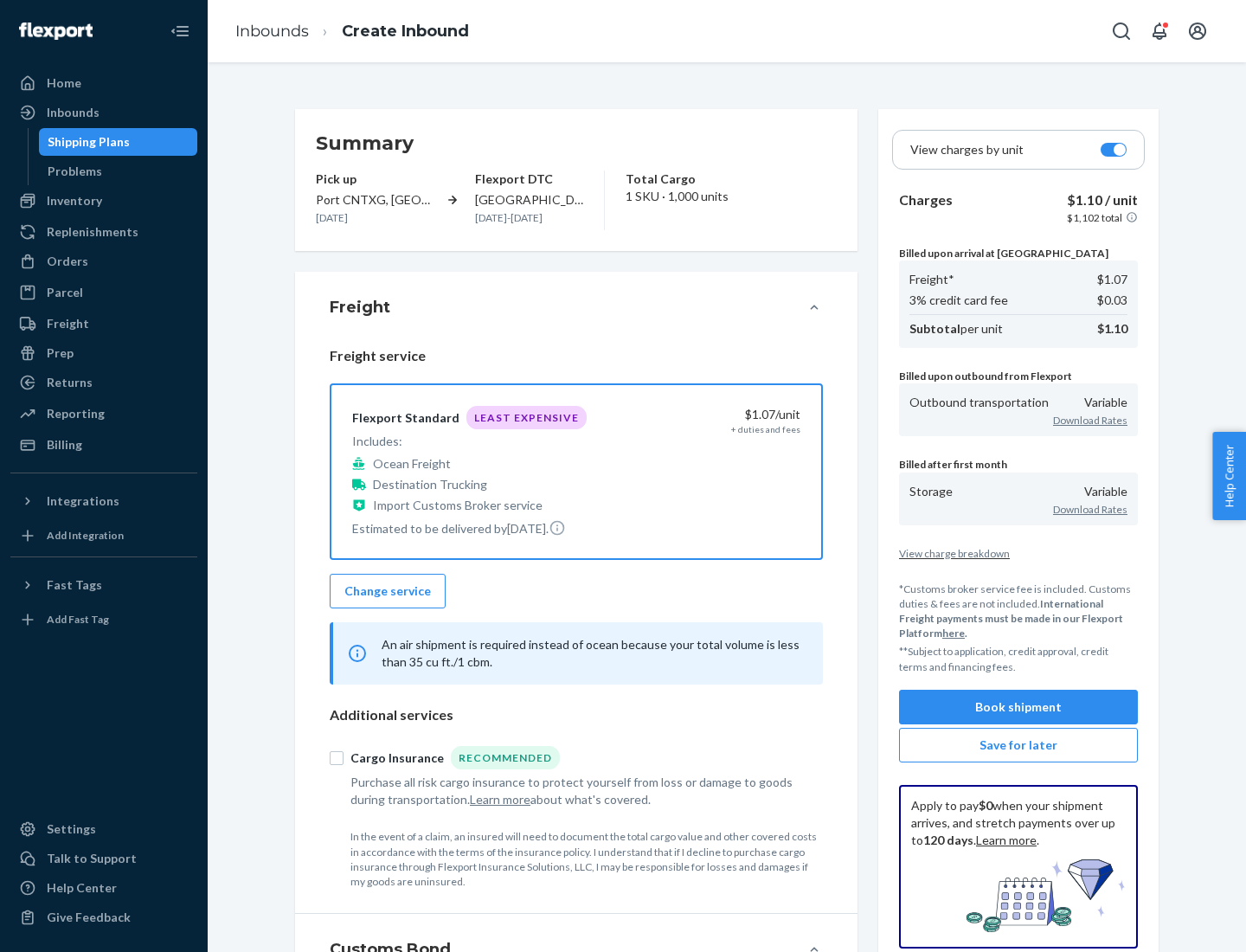
scroll to position [200, 0]
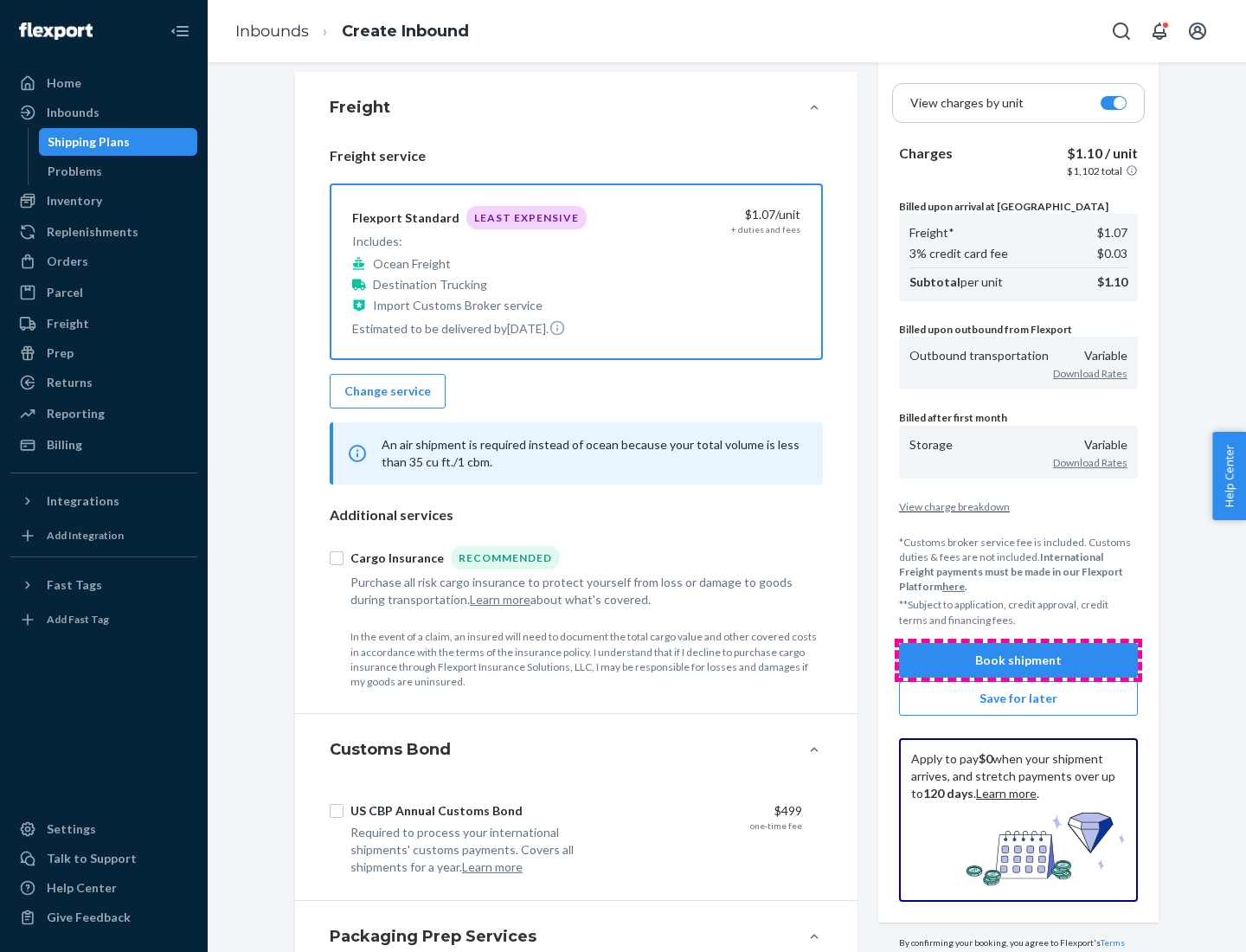
click at [1019, 659] on button "Book shipment" at bounding box center [1018, 660] width 238 height 34
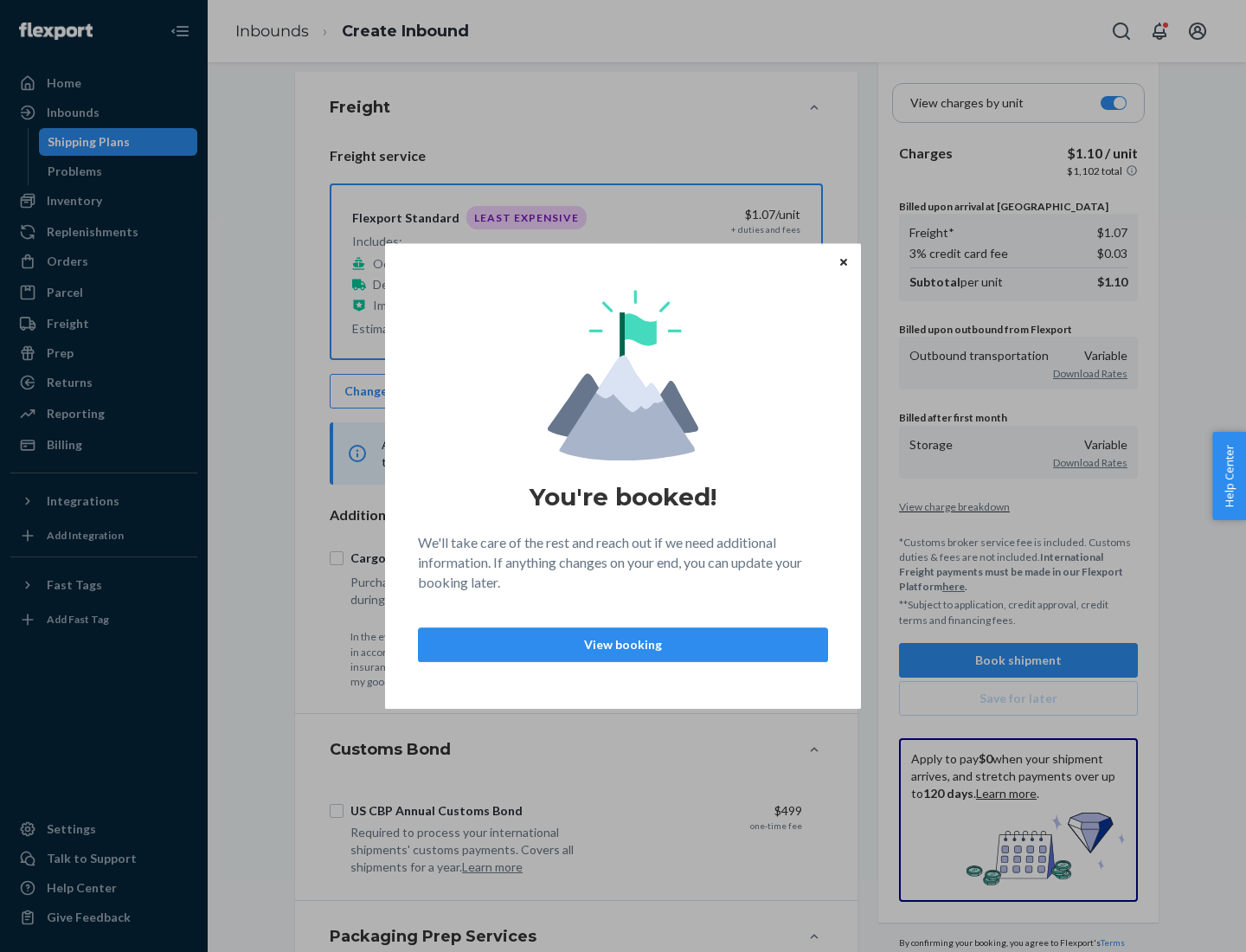
click at [623, 644] on p "View booking" at bounding box center [623, 645] width 381 height 18
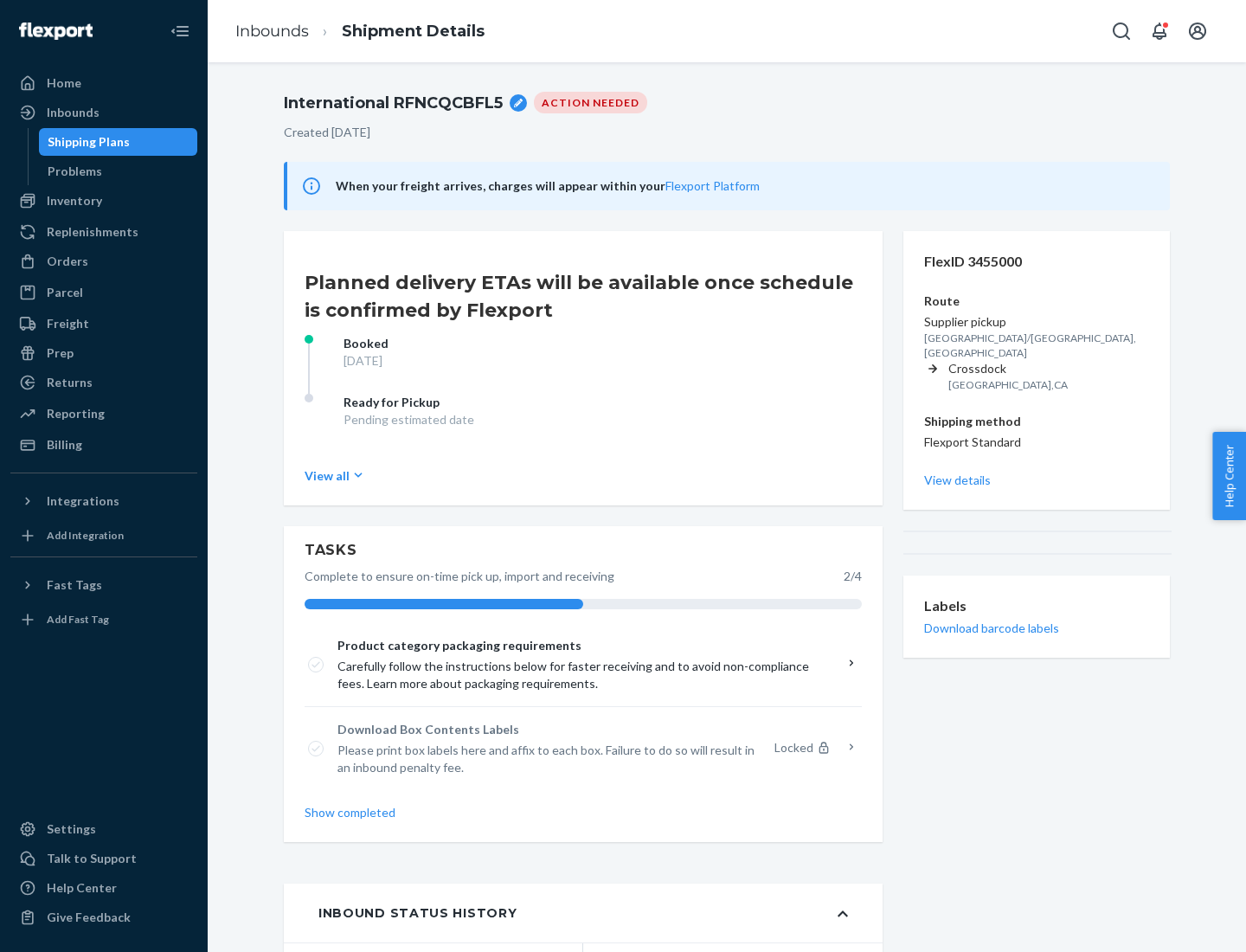
scroll to position [138, 0]
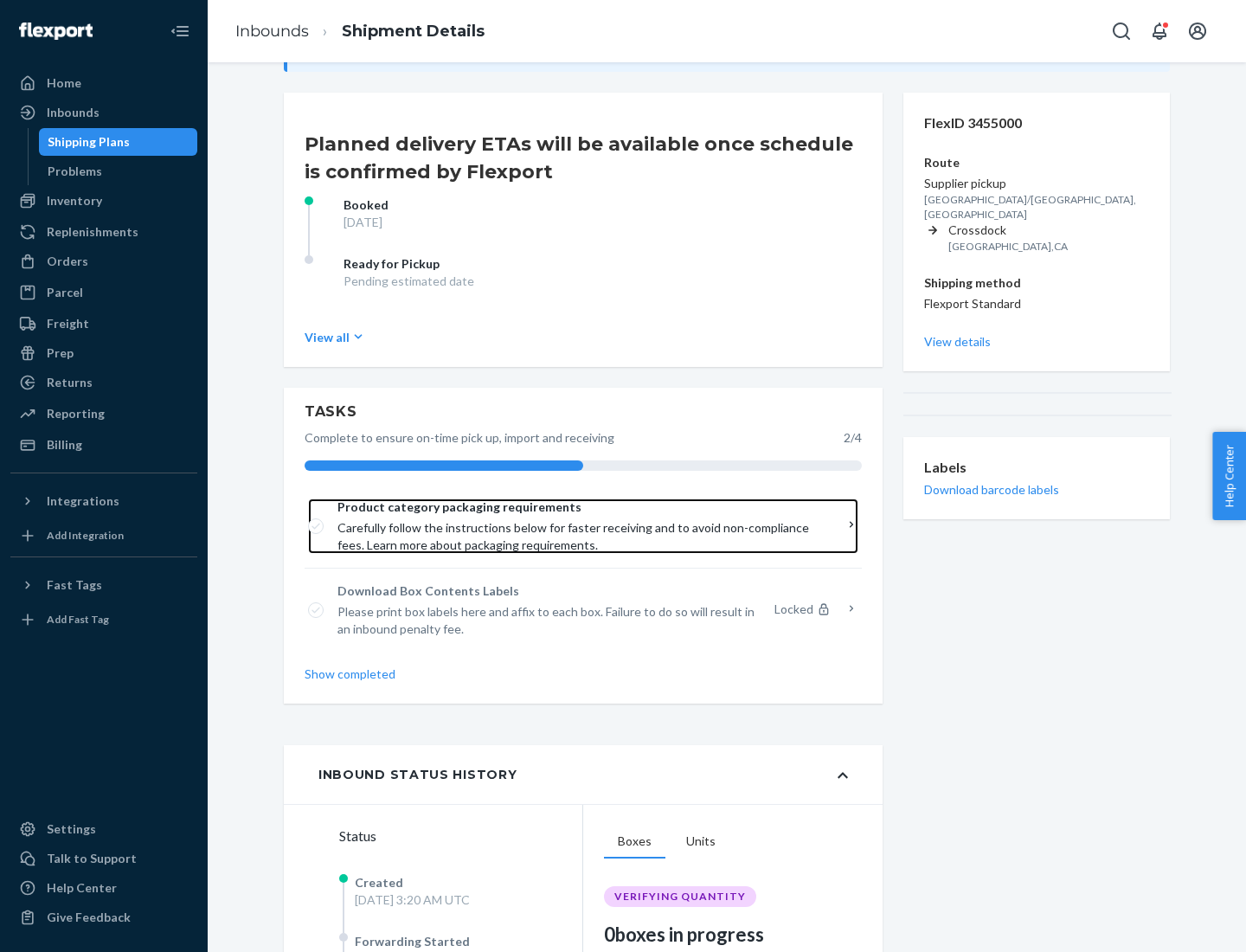
click at [577, 507] on span "Product category packaging requirements" at bounding box center [577, 507] width 480 height 18
